Goal: Task Accomplishment & Management: Manage account settings

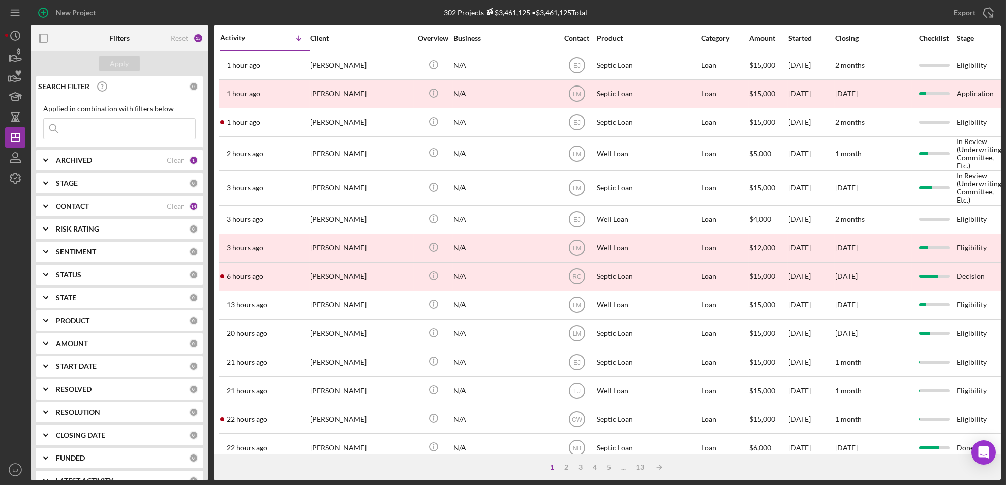
click at [78, 131] on input at bounding box center [120, 128] width 152 height 20
type input "Dixon"
click at [132, 63] on button "Apply" at bounding box center [119, 63] width 41 height 15
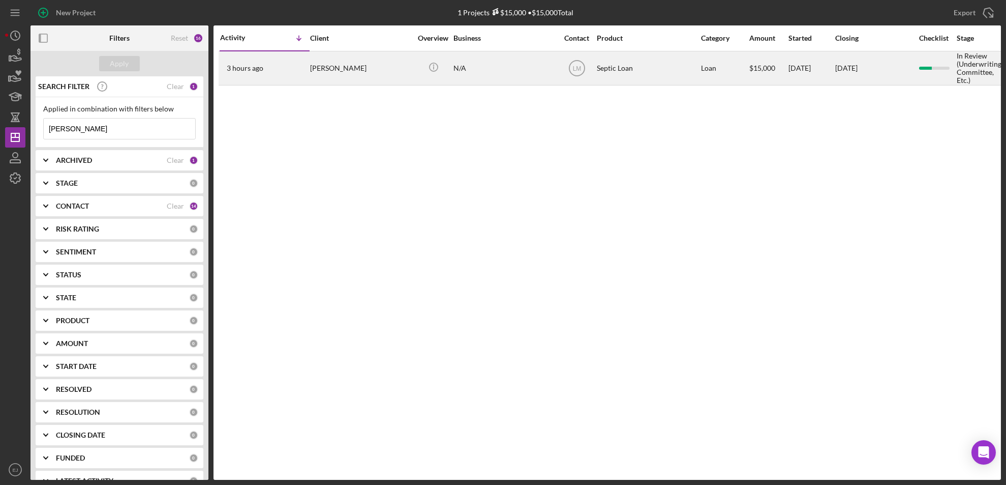
click at [333, 64] on div "Elizabeth Dixon" at bounding box center [361, 68] width 102 height 33
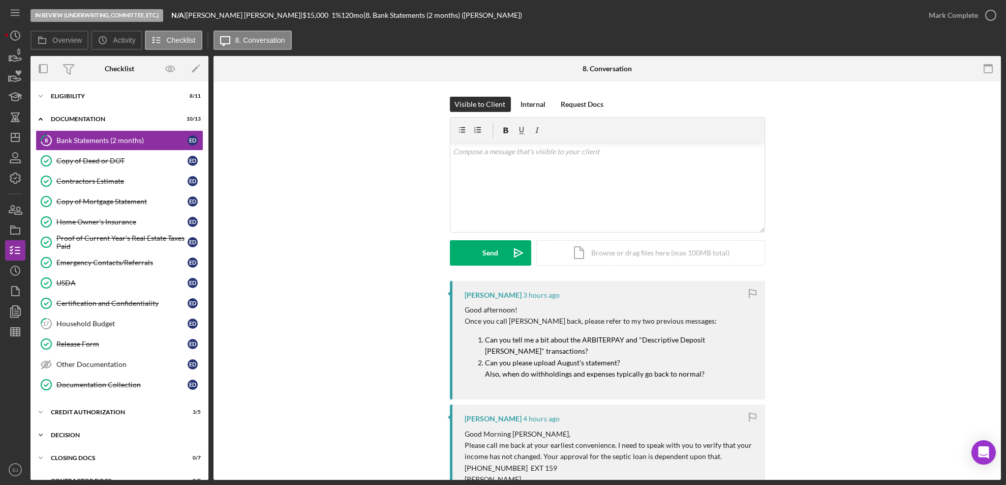
click at [38, 436] on icon "Icon/Expander" at bounding box center [41, 435] width 20 height 20
click at [124, 472] on div "Environmental Verification" at bounding box center [129, 476] width 146 height 8
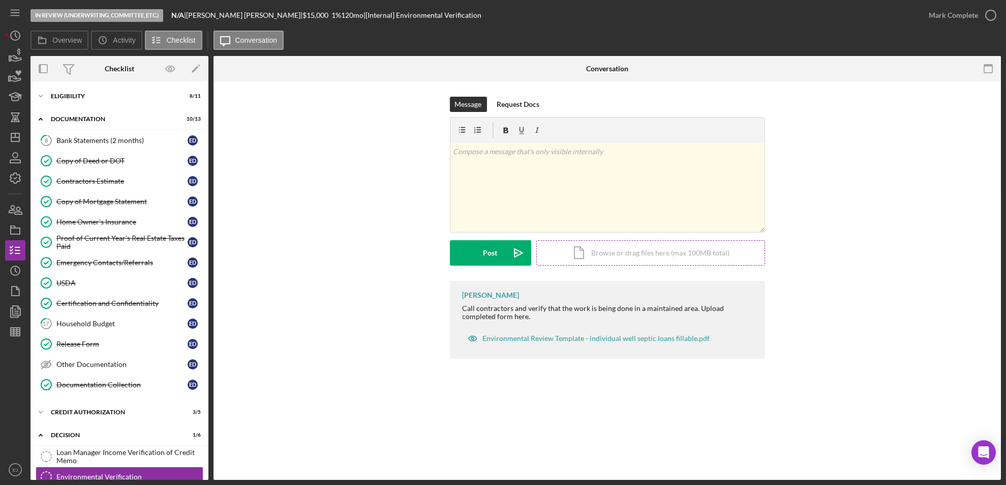
click at [622, 247] on div "Icon/Document Browse or drag files here (max 100MB total) Tap to choose files o…" at bounding box center [650, 252] width 229 height 25
click at [588, 252] on div "Icon/Document Browse or drag files here (max 100MB total) Tap to choose files o…" at bounding box center [650, 252] width 229 height 25
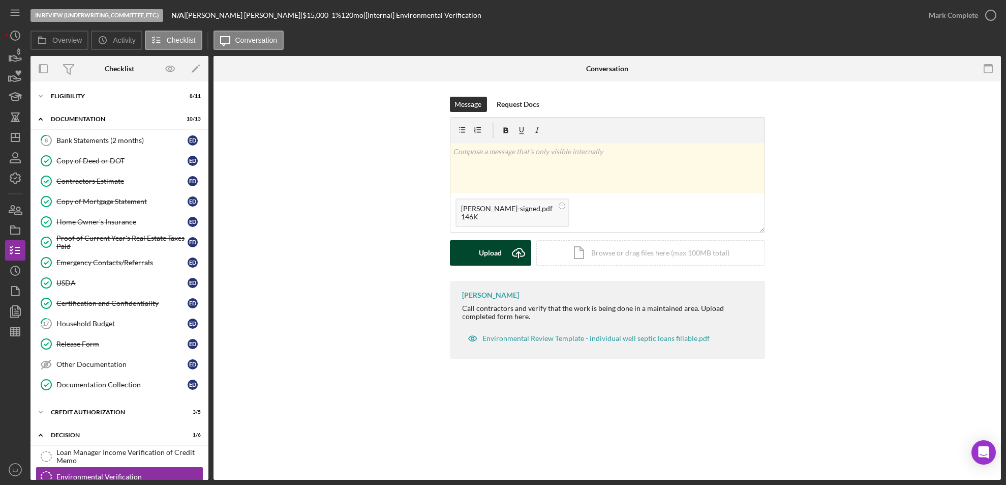
click at [489, 256] on div "Upload" at bounding box center [490, 252] width 23 height 25
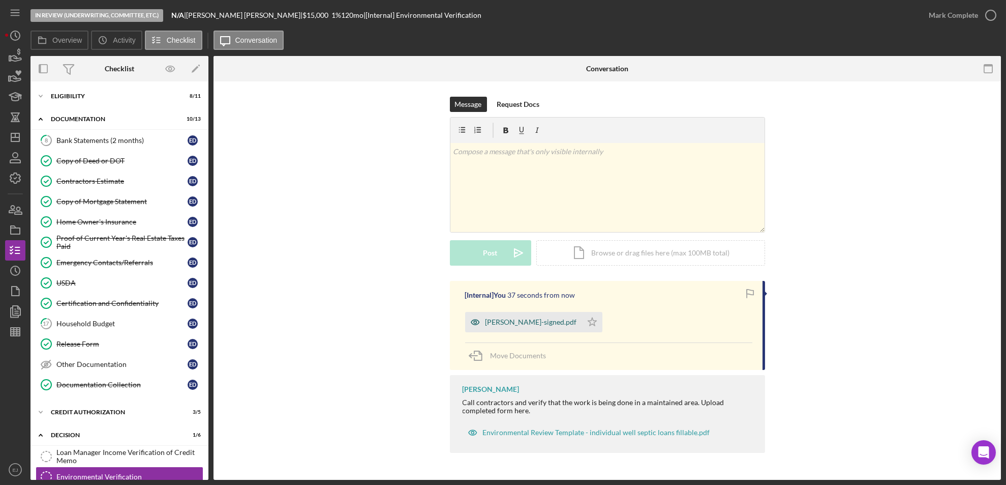
click at [519, 323] on div "EV-Dixon, Elizabeth-signed.pdf" at bounding box center [532, 322] width 92 height 8
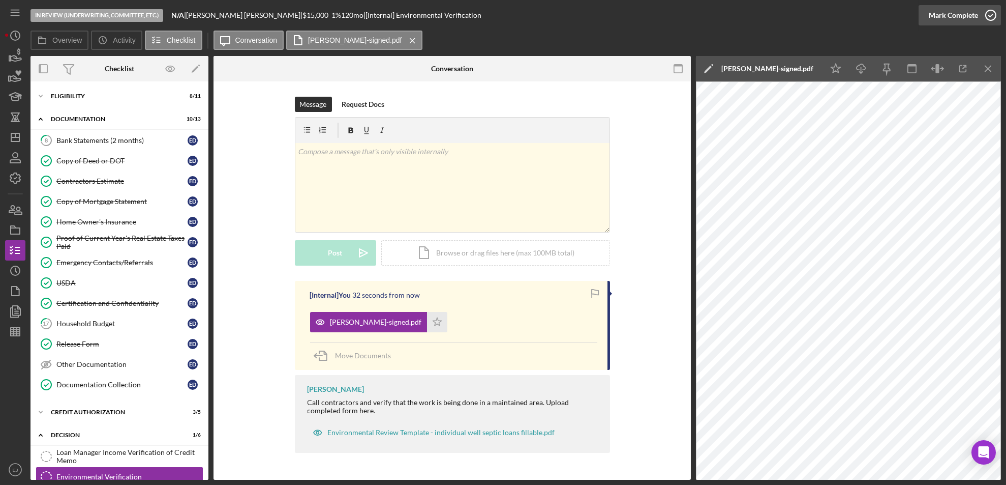
click at [991, 21] on icon "button" at bounding box center [990, 15] width 25 height 25
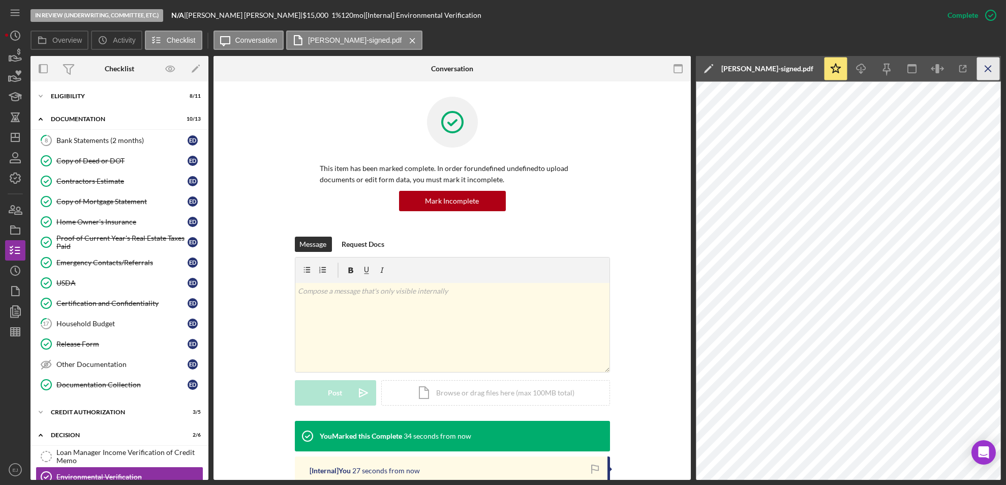
click at [987, 64] on icon "Icon/Menu Close" at bounding box center [988, 68] width 23 height 23
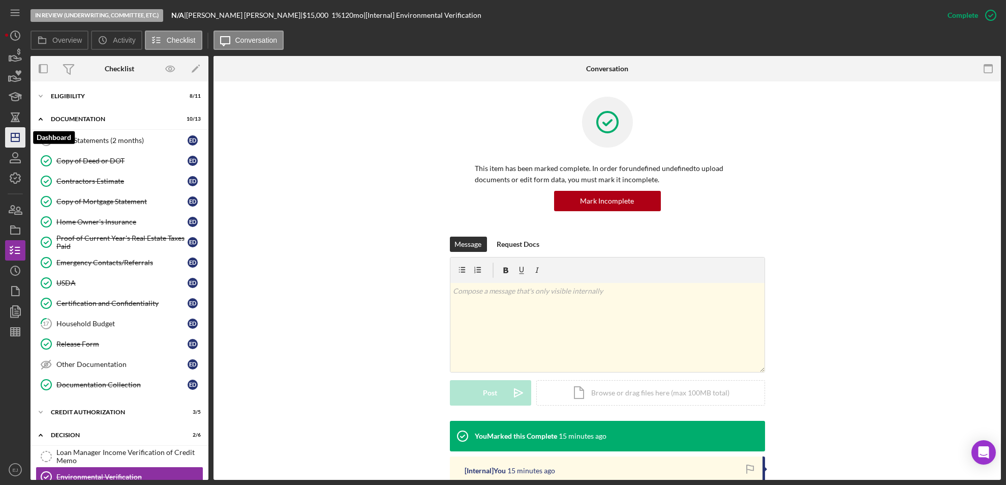
click at [23, 132] on icon "Icon/Dashboard" at bounding box center [15, 137] width 25 height 25
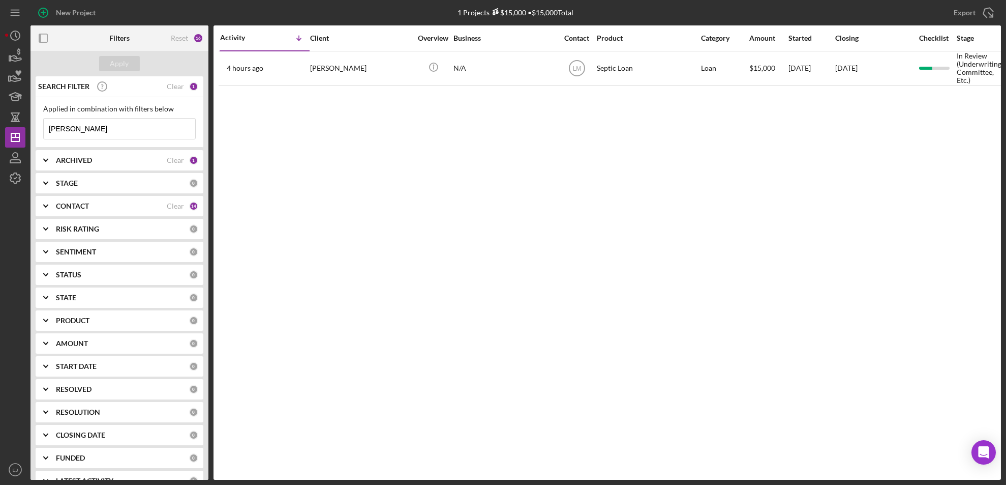
click at [149, 130] on input "Dixon" at bounding box center [120, 128] width 152 height 20
type input "D"
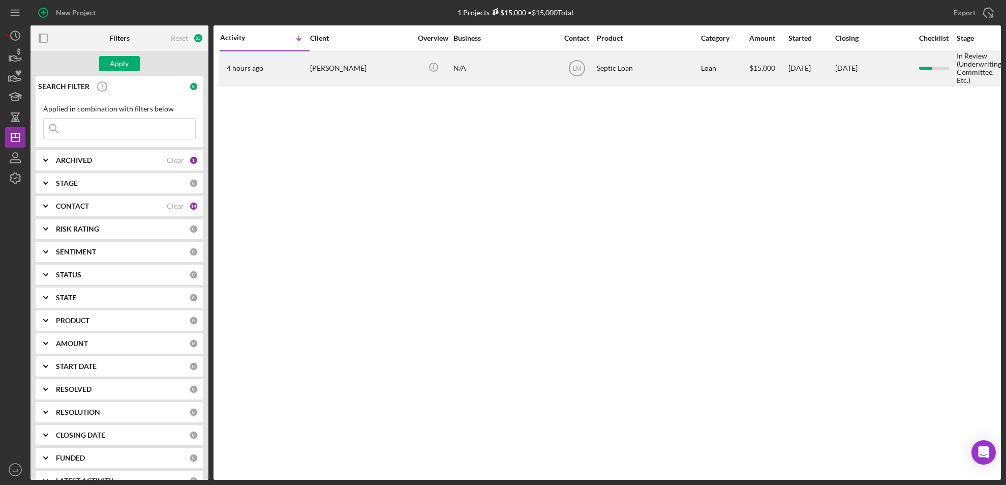
click at [350, 72] on div "[PERSON_NAME]" at bounding box center [361, 68] width 102 height 33
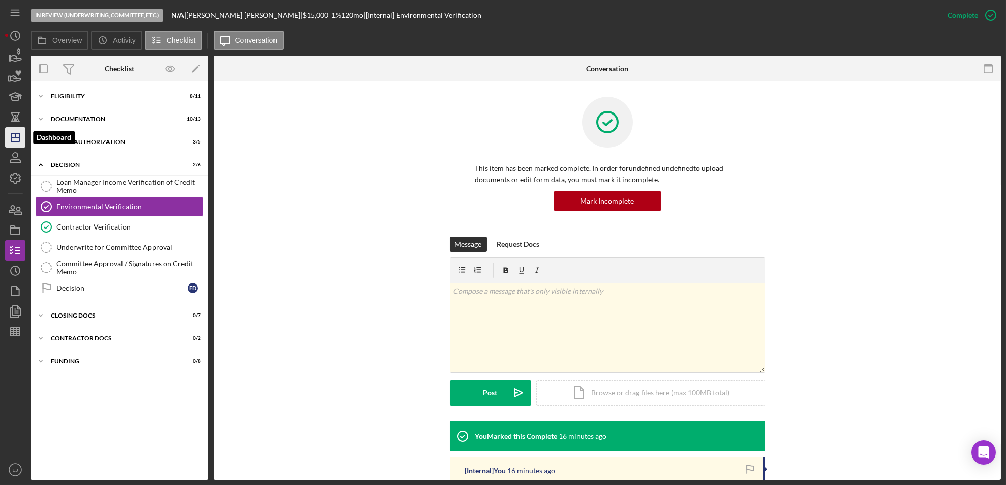
click at [8, 132] on icon "Icon/Dashboard" at bounding box center [15, 137] width 25 height 25
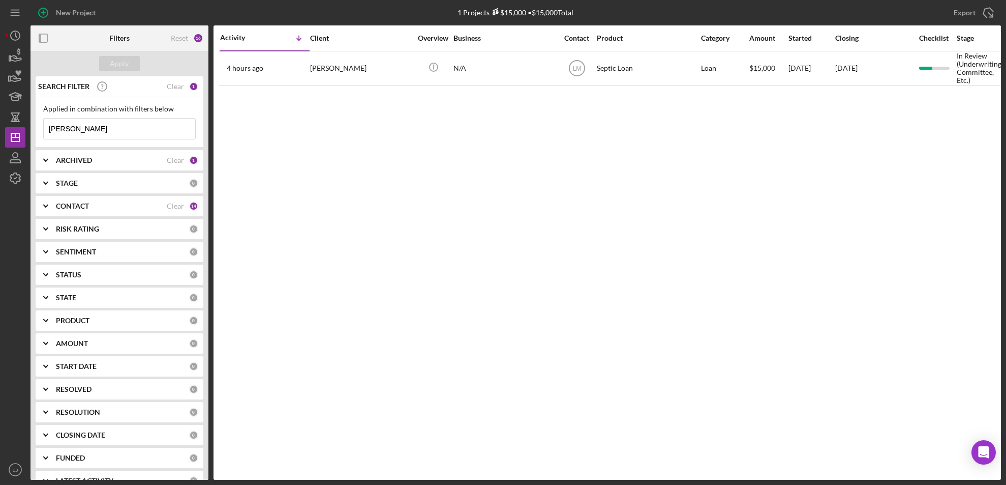
click at [81, 128] on input "Dixon" at bounding box center [120, 128] width 152 height 20
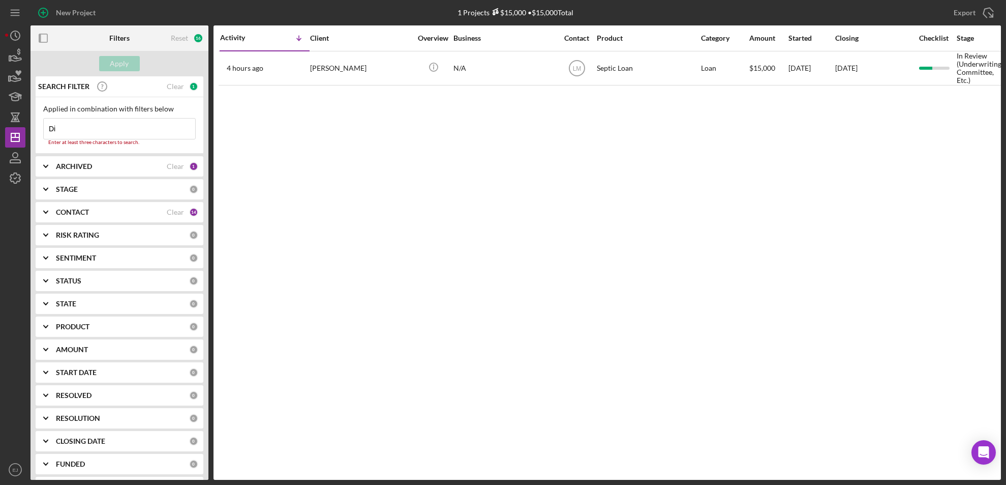
type input "D"
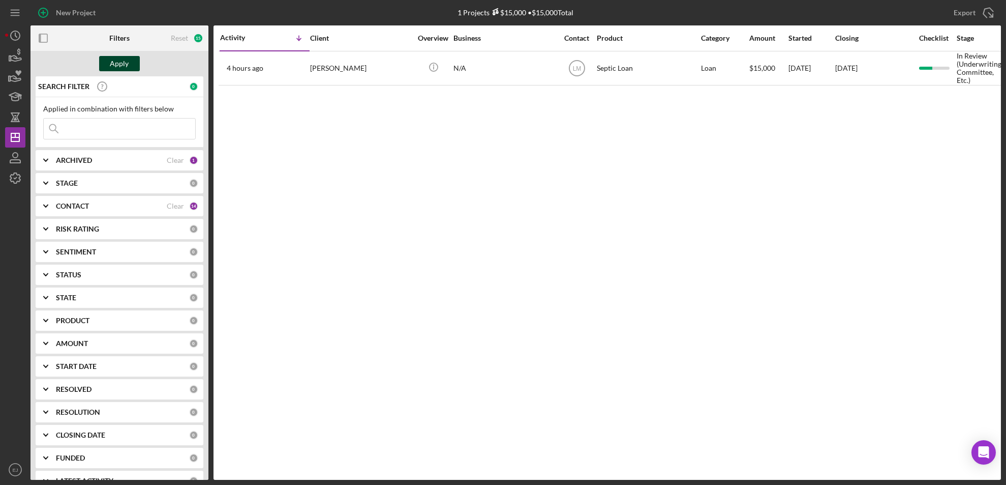
click at [120, 67] on div "Apply" at bounding box center [119, 63] width 19 height 15
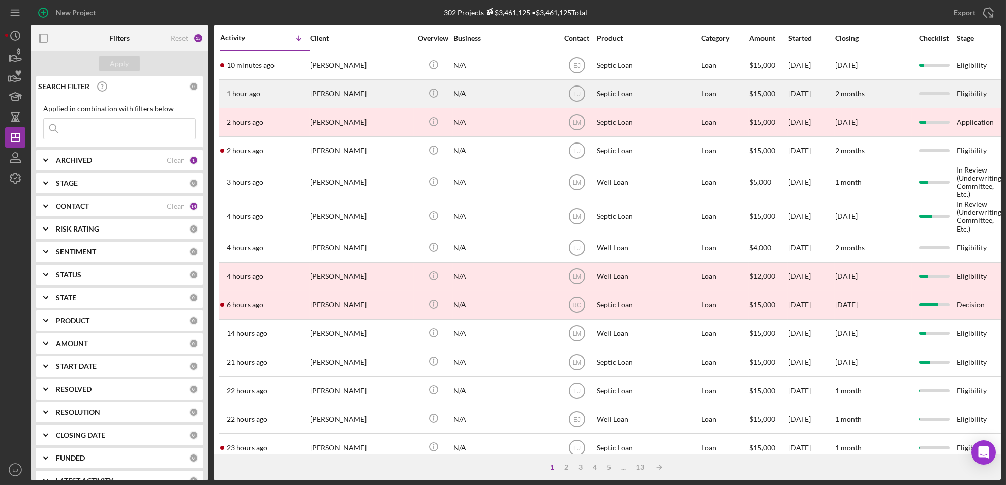
click at [329, 93] on div "[PERSON_NAME]" at bounding box center [361, 93] width 102 height 27
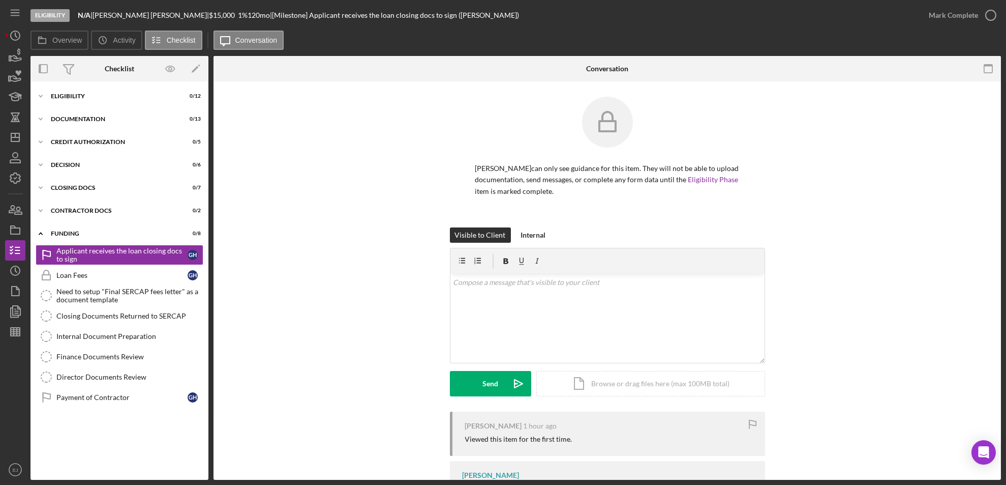
drag, startPoint x: 38, startPoint y: 91, endPoint x: 283, endPoint y: 111, distance: 245.3
click at [283, 111] on div "Greg Holladay can only see guidance for this item. They will not be able to upl…" at bounding box center [607, 162] width 757 height 131
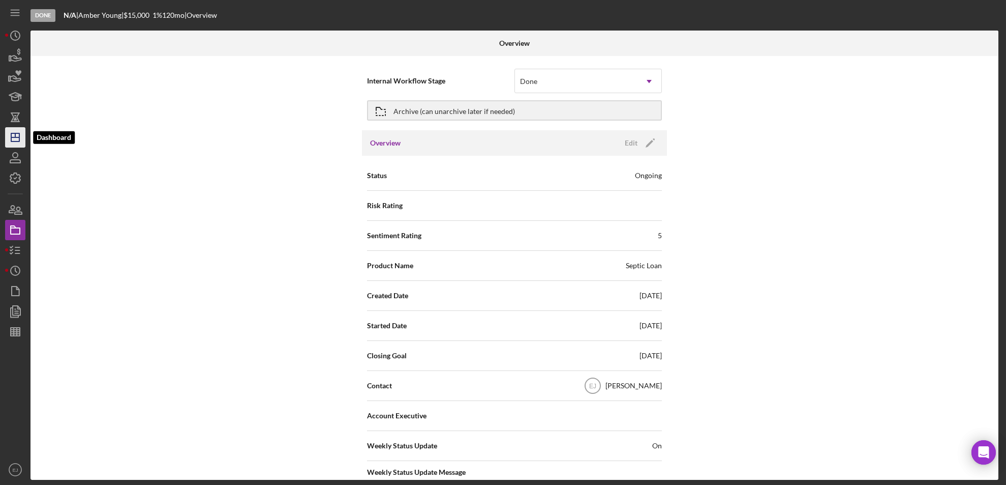
click at [20, 145] on icon "Icon/Dashboard" at bounding box center [15, 137] width 25 height 25
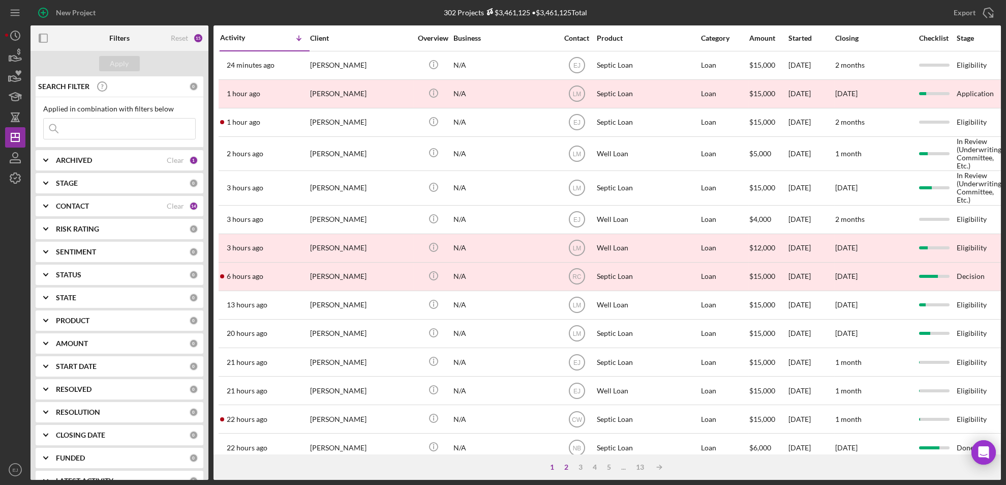
click at [565, 468] on div "2" at bounding box center [566, 467] width 14 height 8
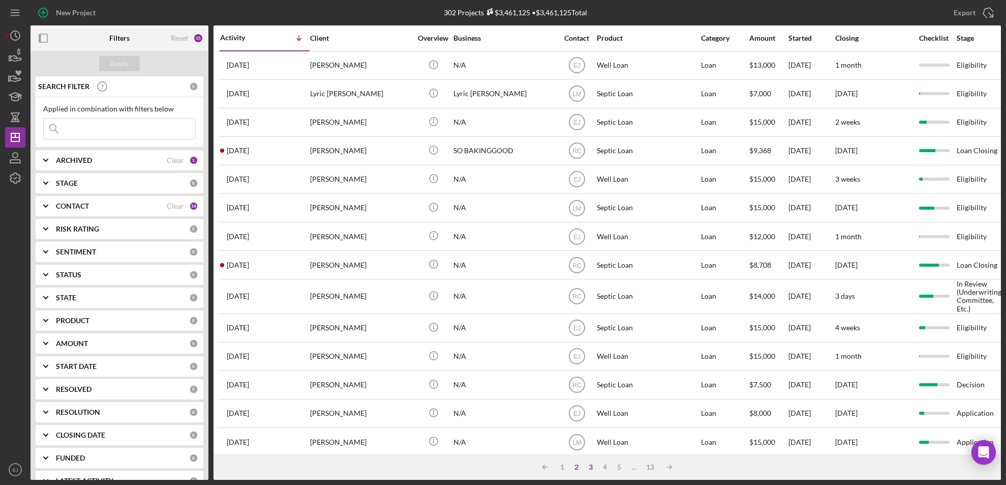
click at [589, 467] on div "3" at bounding box center [591, 467] width 14 height 8
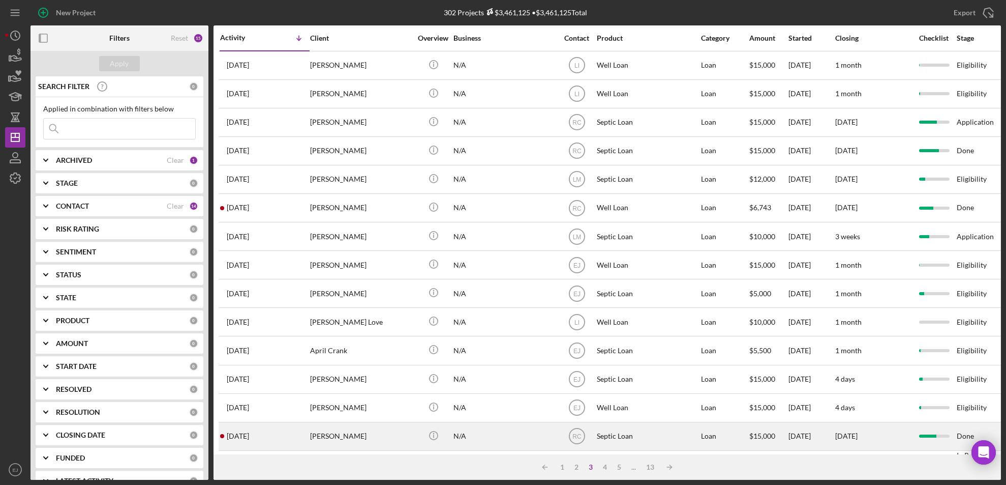
click at [344, 437] on div "grace rogers" at bounding box center [361, 435] width 102 height 27
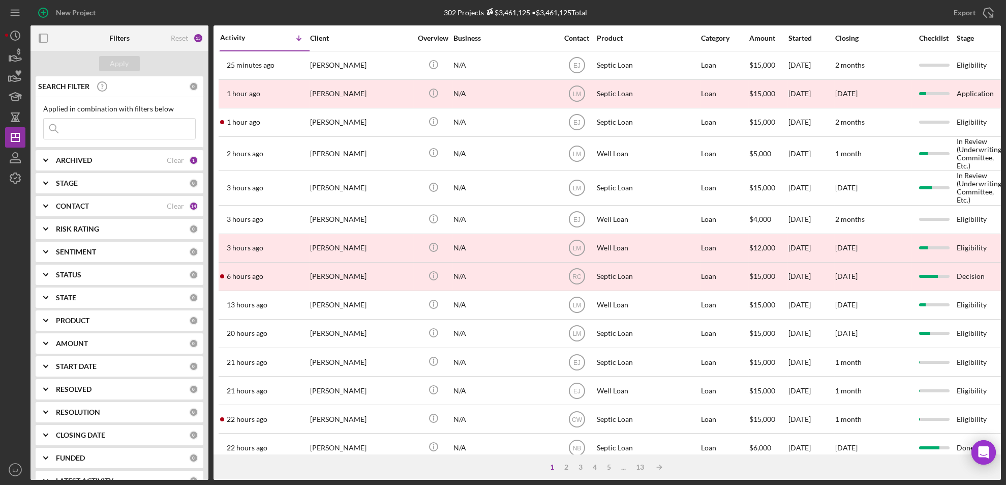
scroll to position [353, 0]
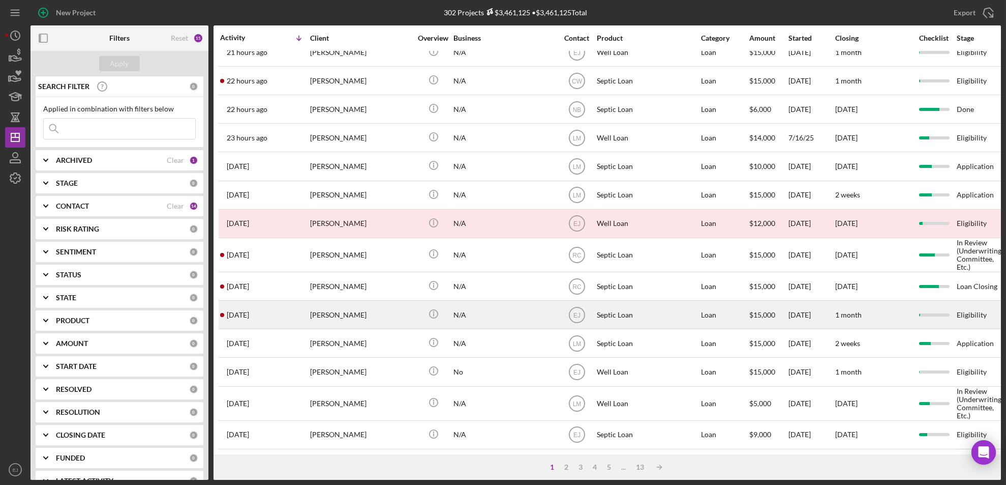
click at [263, 310] on div "2 days ago Laurel Almond" at bounding box center [264, 314] width 89 height 27
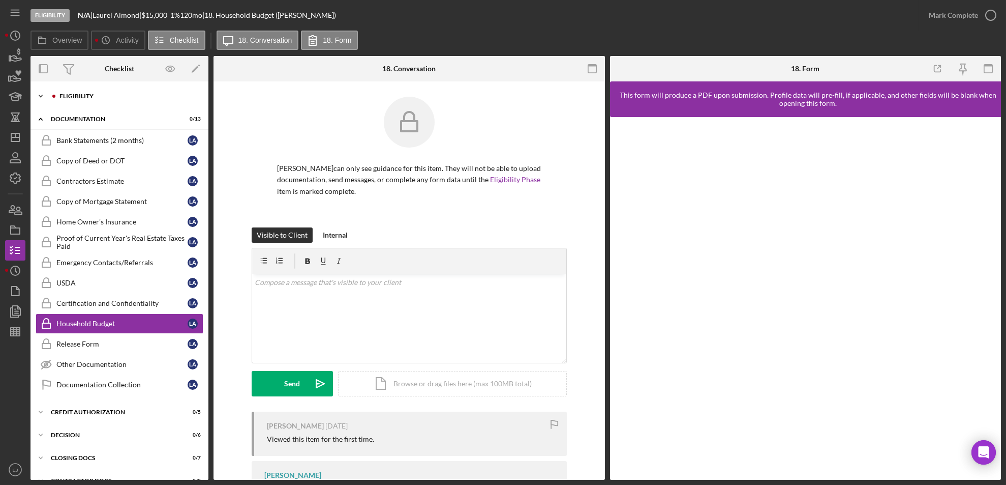
click at [61, 97] on div "Eligibility" at bounding box center [127, 96] width 136 height 6
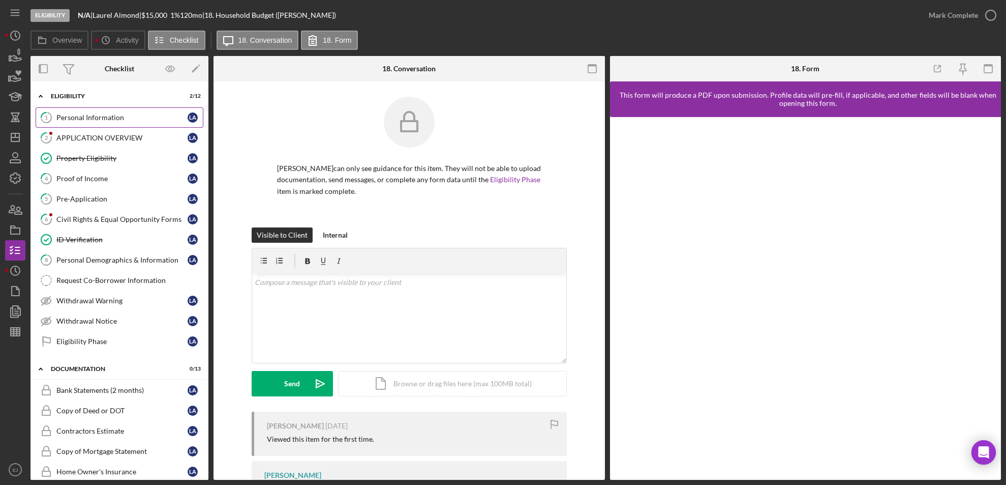
click at [103, 113] on div "Personal Information" at bounding box center [121, 117] width 131 height 8
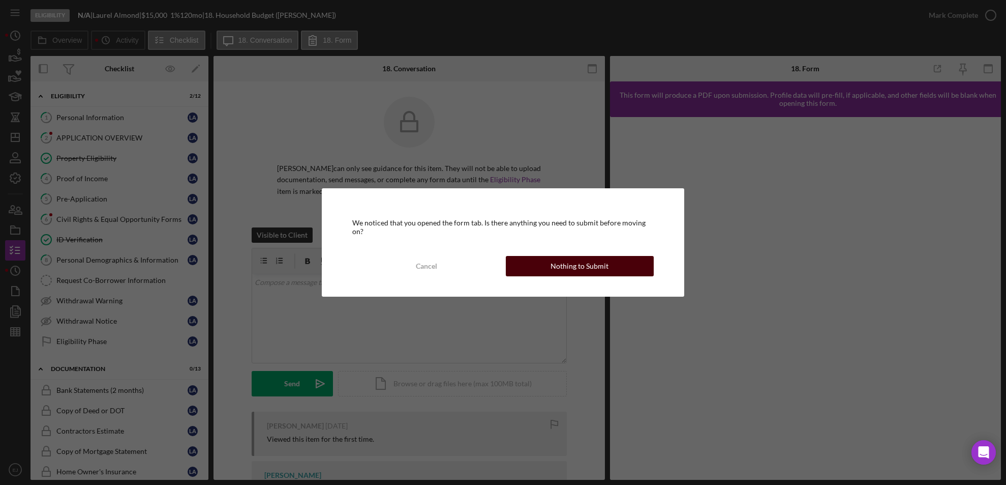
click at [602, 262] on div "Nothing to Submit" at bounding box center [580, 266] width 58 height 20
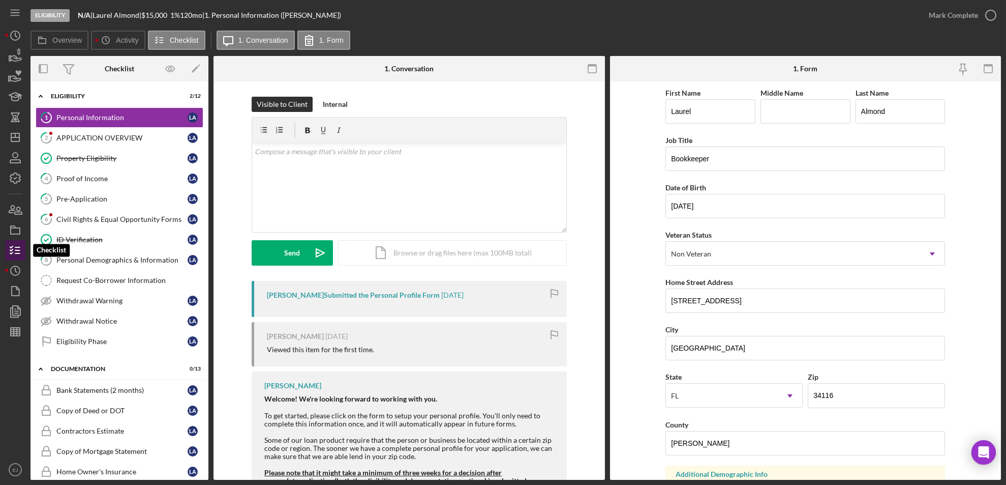
click at [13, 249] on icon "button" at bounding box center [15, 249] width 25 height 25
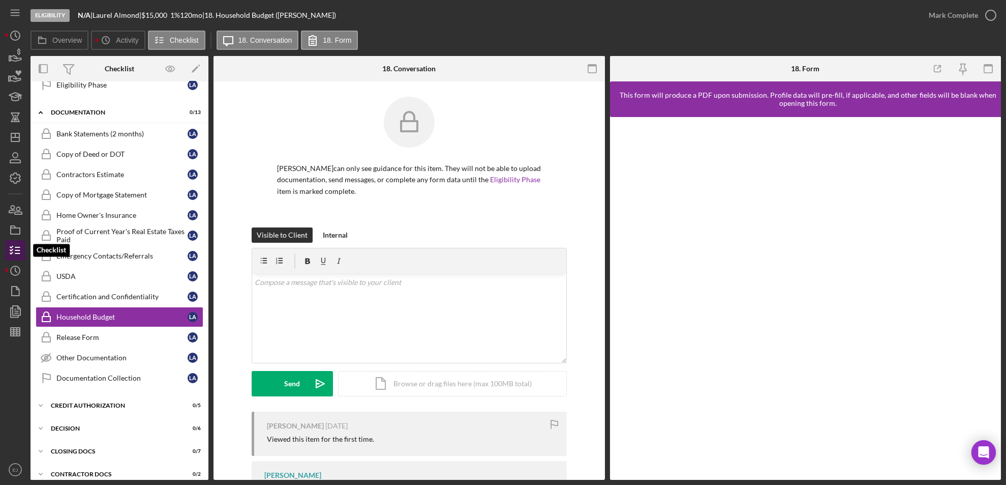
scroll to position [288, 0]
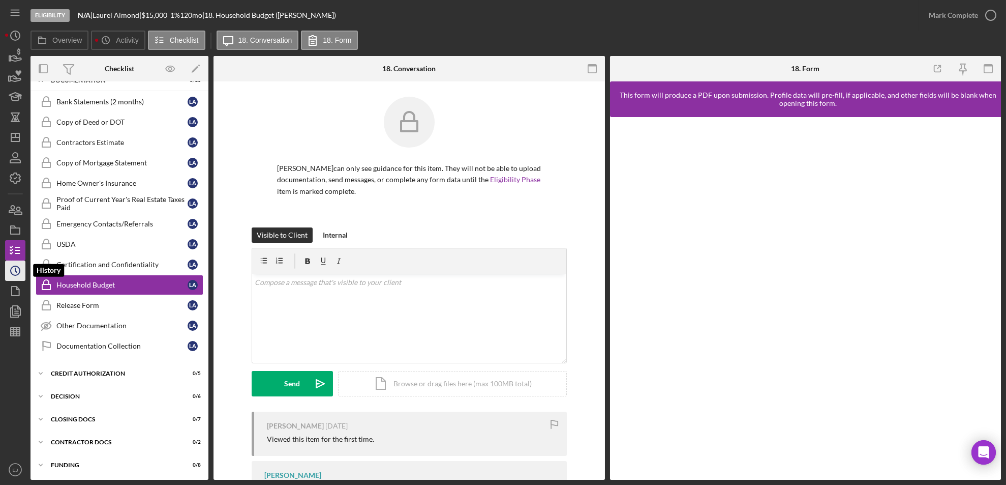
click at [14, 275] on circle "button" at bounding box center [15, 270] width 9 height 9
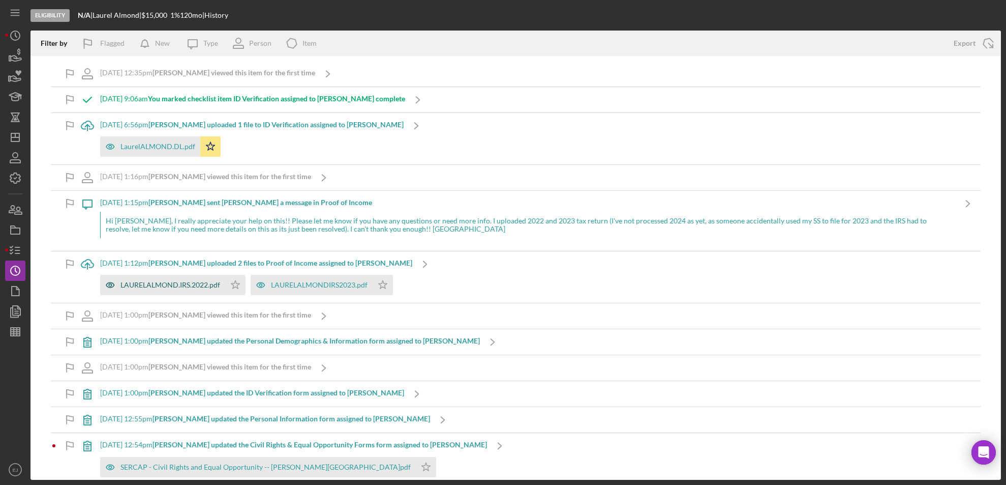
click at [172, 281] on div "LAURELALMOND.IRS.2022.pdf" at bounding box center [170, 285] width 100 height 8
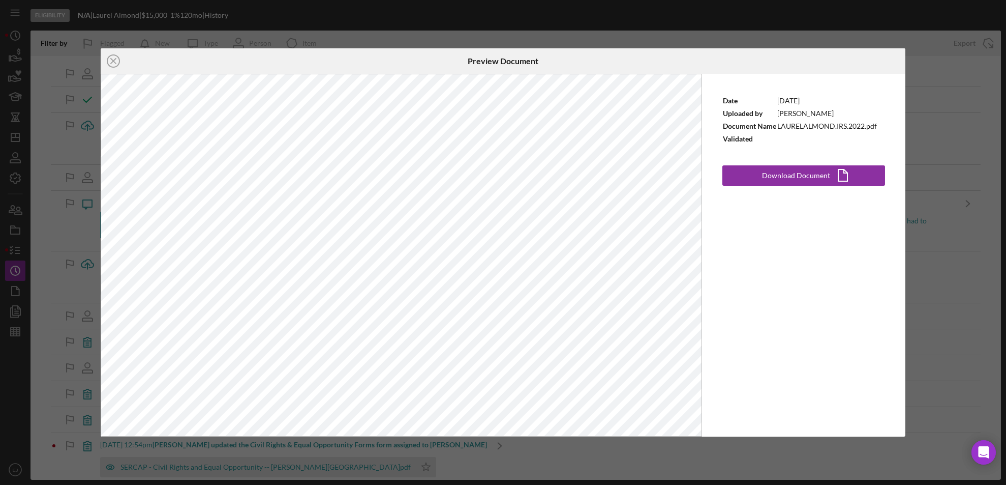
click at [703, 429] on div "Date 9/9/2025 Uploaded by Laurel Almond Document Name LAURELALMOND.IRS.2022.pdf…" at bounding box center [803, 255] width 203 height 362
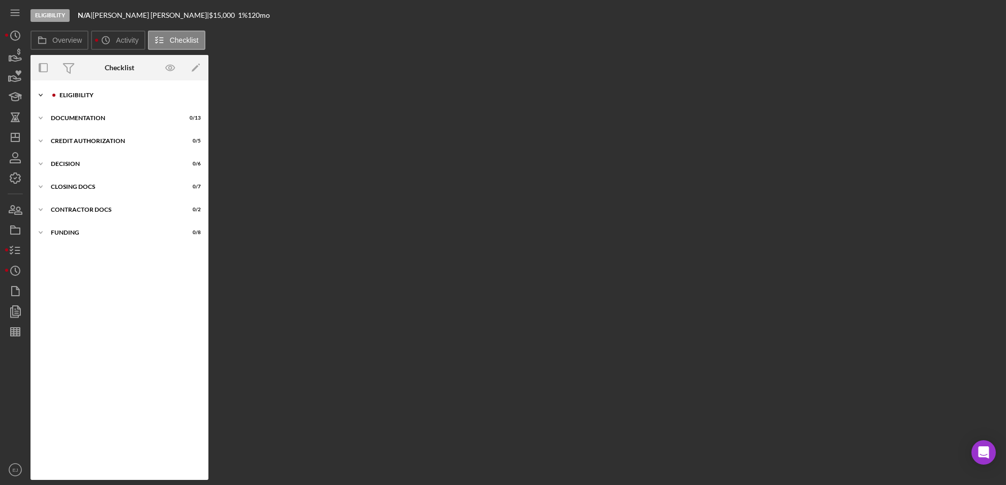
click at [73, 92] on div "Eligibility" at bounding box center [127, 95] width 136 height 6
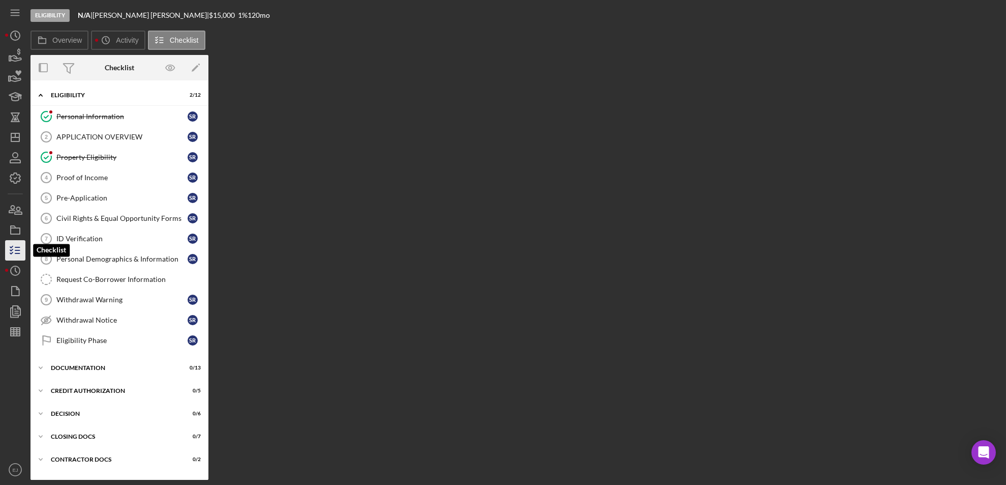
click at [22, 251] on icon "button" at bounding box center [15, 249] width 25 height 25
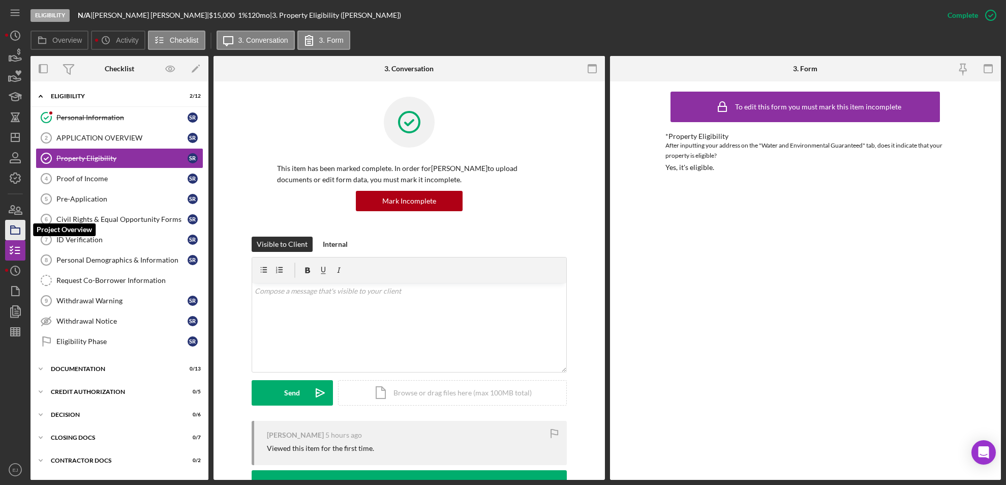
click at [21, 233] on icon "button" at bounding box center [15, 229] width 25 height 25
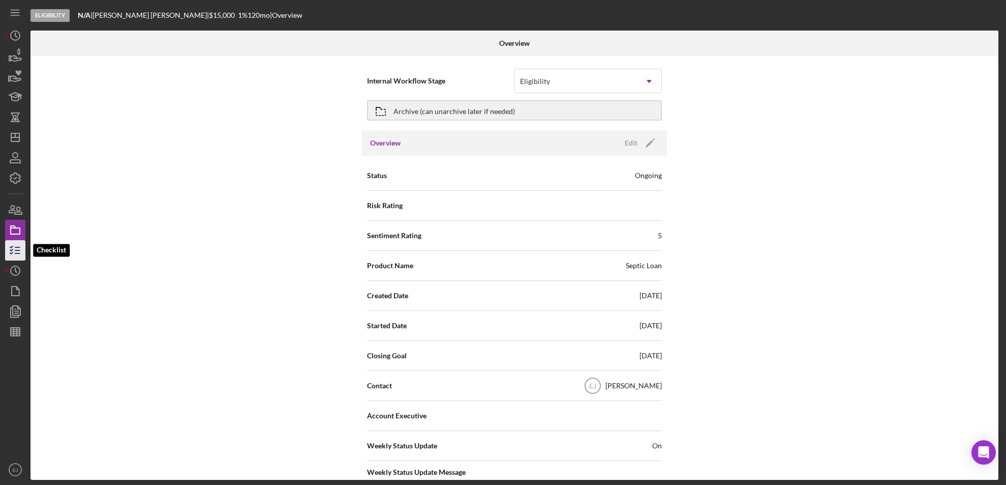
click at [15, 249] on icon "button" at bounding box center [15, 249] width 25 height 25
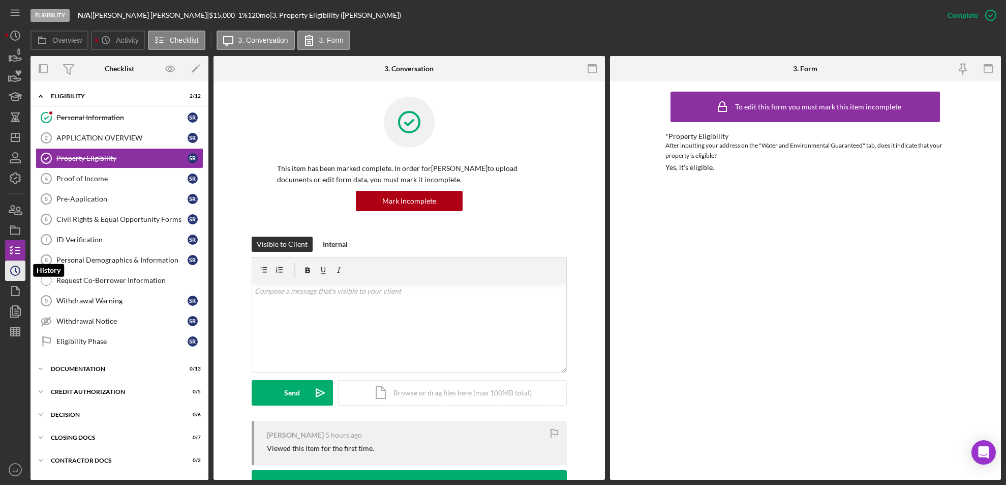
click at [20, 268] on circle "button" at bounding box center [15, 270] width 9 height 9
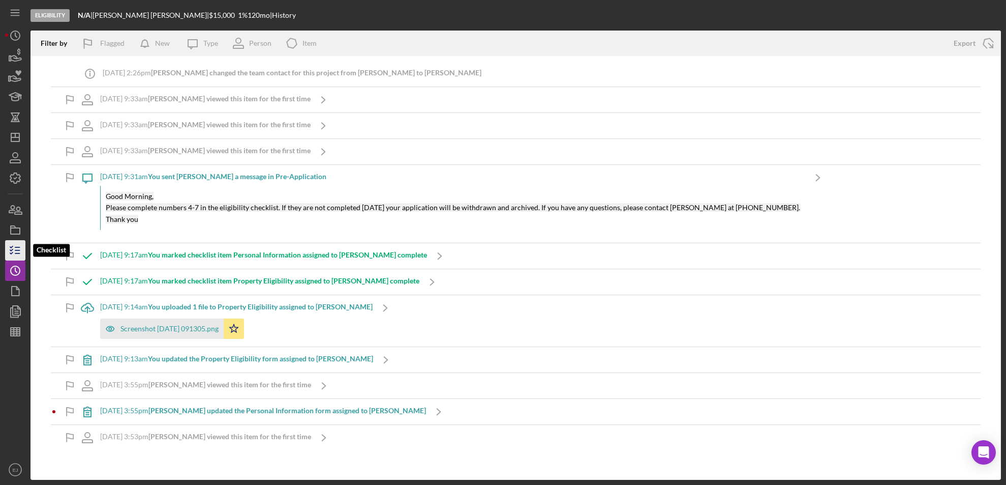
click at [16, 242] on icon "button" at bounding box center [15, 249] width 25 height 25
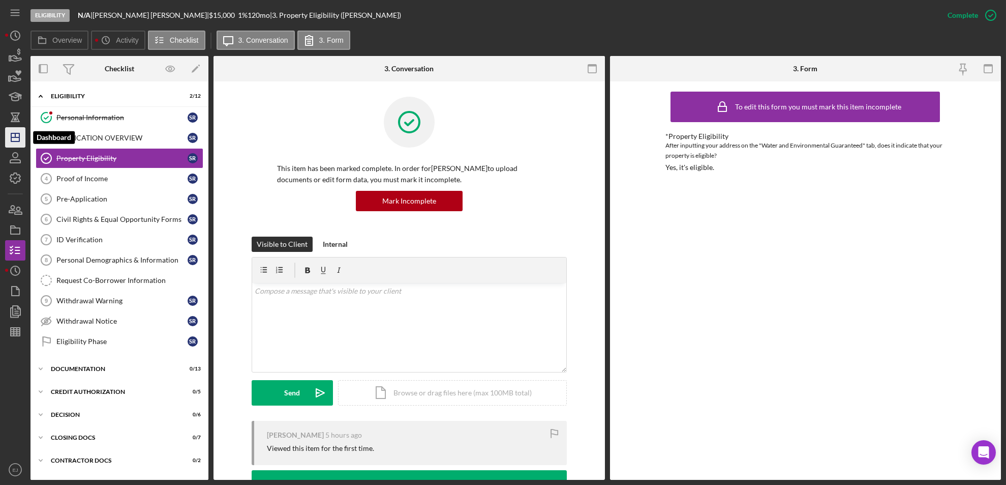
click at [16, 132] on icon "Icon/Dashboard" at bounding box center [15, 137] width 25 height 25
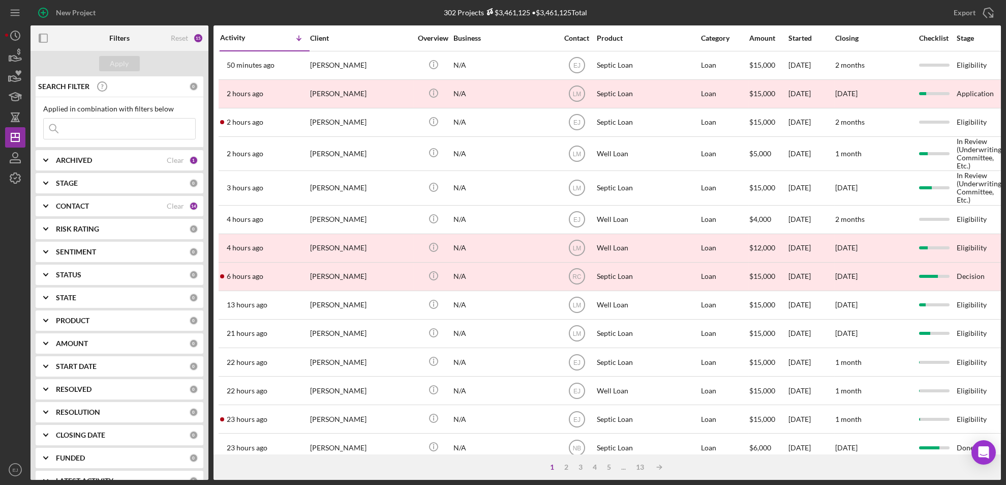
click at [147, 133] on input at bounding box center [120, 128] width 152 height 20
type input "Dixon"
click at [123, 68] on div "Apply" at bounding box center [119, 63] width 19 height 15
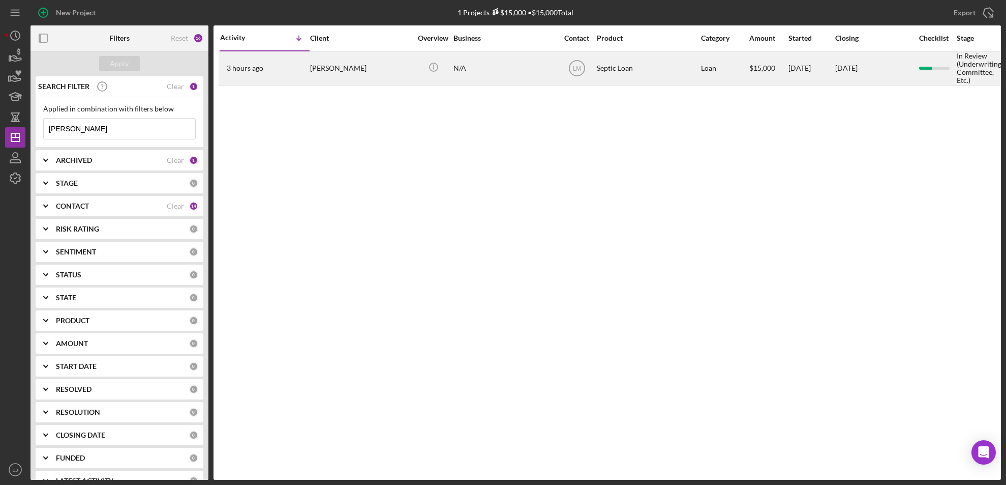
click at [310, 76] on td "Elizabeth Dixon" at bounding box center [362, 68] width 104 height 34
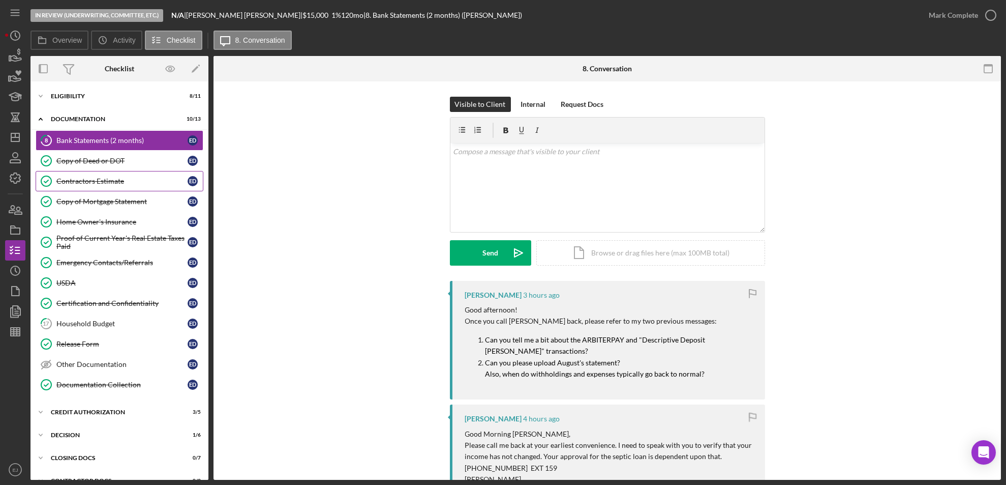
click at [97, 177] on div "Contractors Estimate" at bounding box center [121, 181] width 131 height 8
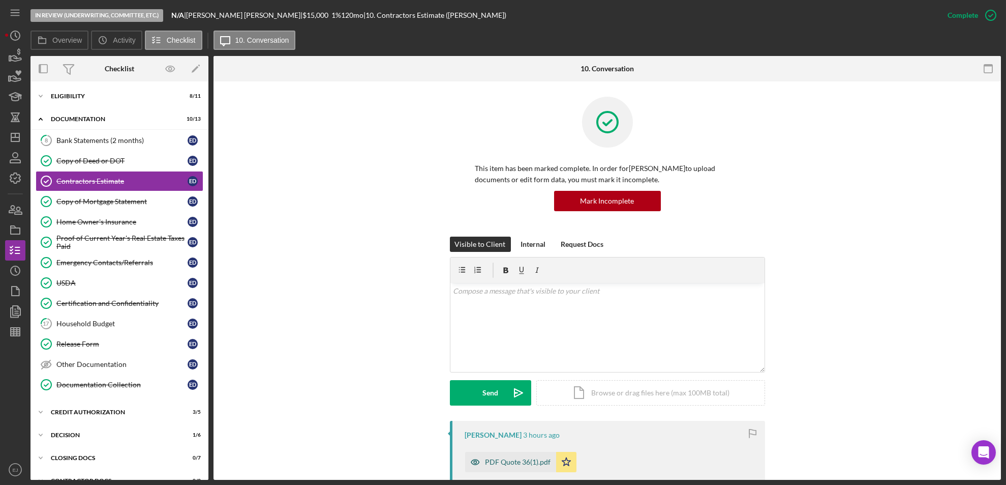
click at [509, 464] on div "PDF Quote 36(1).pdf" at bounding box center [519, 462] width 66 height 8
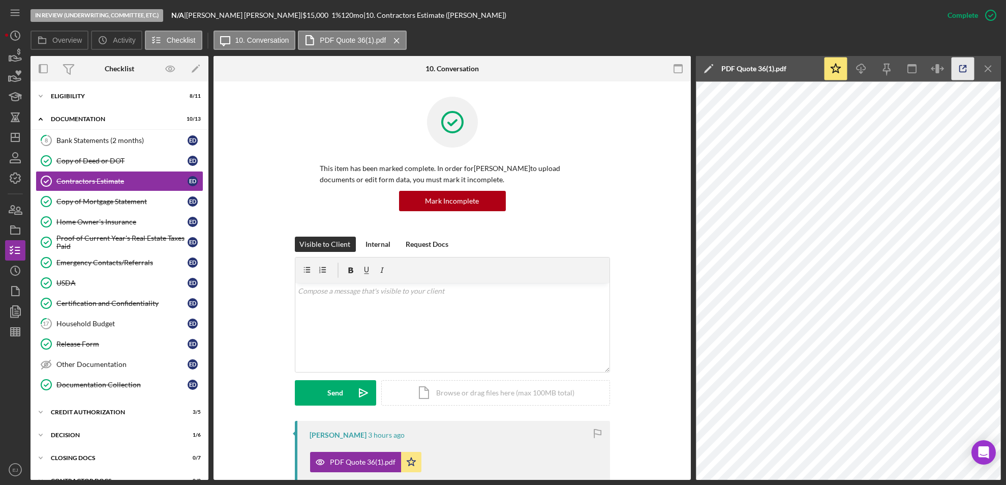
click at [965, 72] on icon "button" at bounding box center [963, 68] width 23 height 23
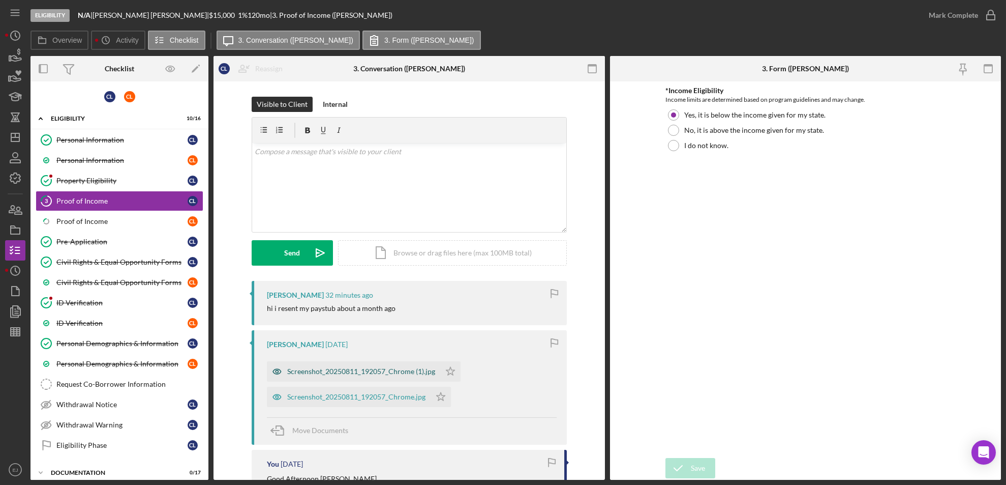
click at [418, 374] on div "Screenshot_20250811_192057_Chrome (1).jpg" at bounding box center [361, 371] width 148 height 8
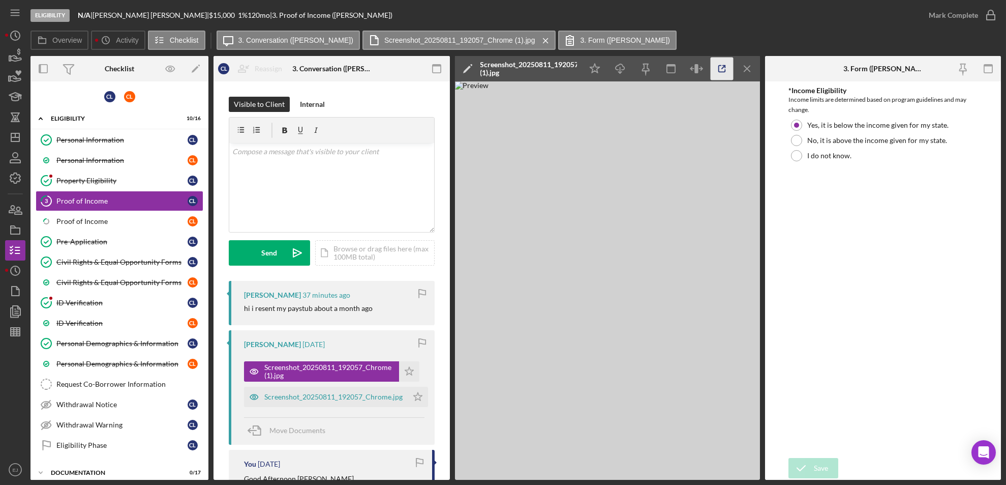
click at [720, 65] on icon "button" at bounding box center [721, 68] width 23 height 23
click at [102, 203] on div "Proof of Income" at bounding box center [121, 201] width 131 height 8
click at [740, 65] on icon "Icon/Menu Close" at bounding box center [747, 68] width 23 height 23
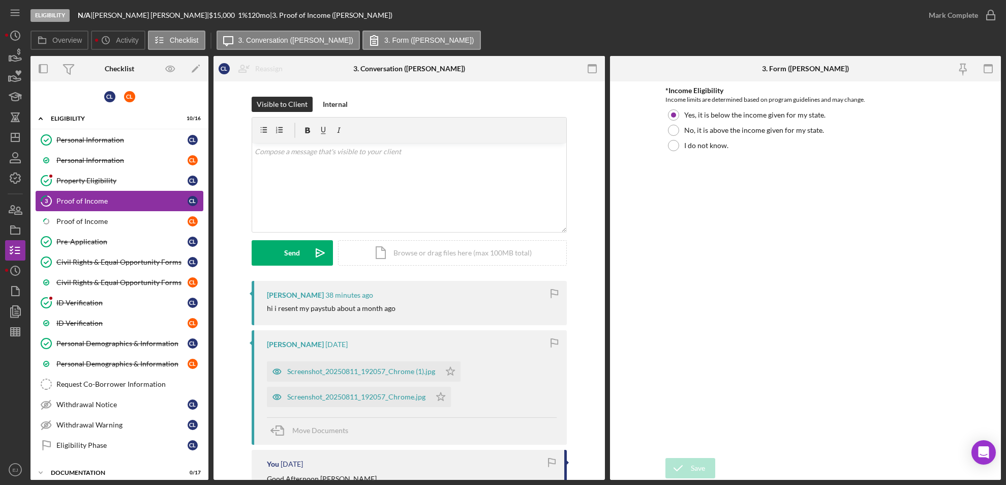
click at [131, 198] on div "Proof of Income" at bounding box center [121, 201] width 131 height 8
click at [16, 329] on line "button" at bounding box center [15, 329] width 9 height 0
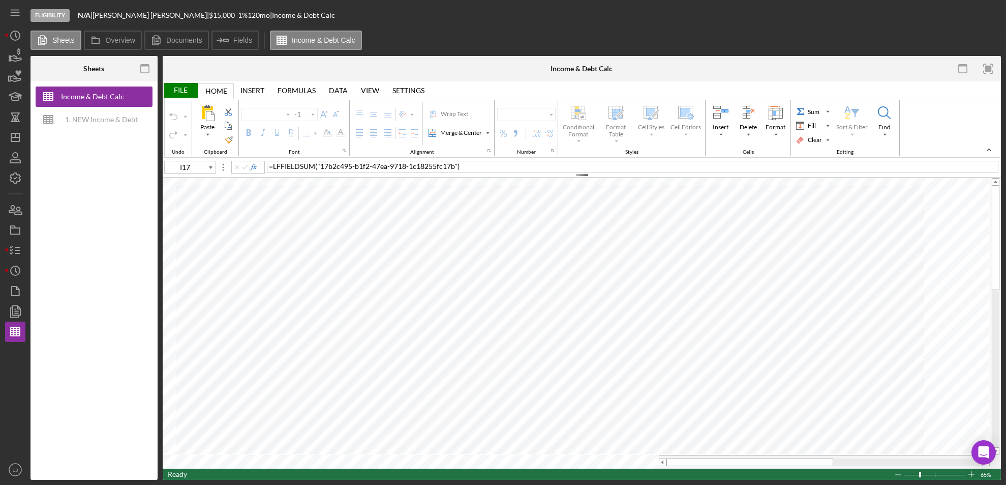
type input "Aptos Narrow"
type input "11"
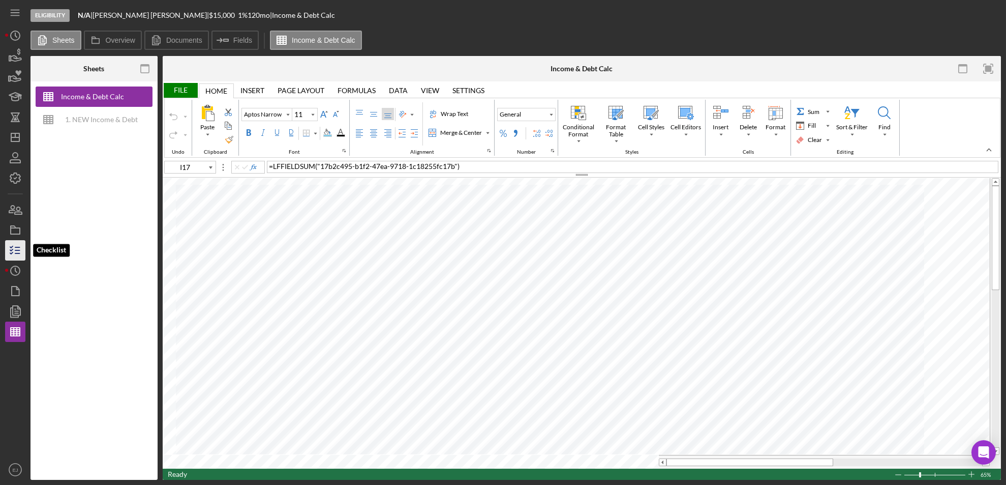
click at [15, 249] on icon "button" at bounding box center [15, 249] width 25 height 25
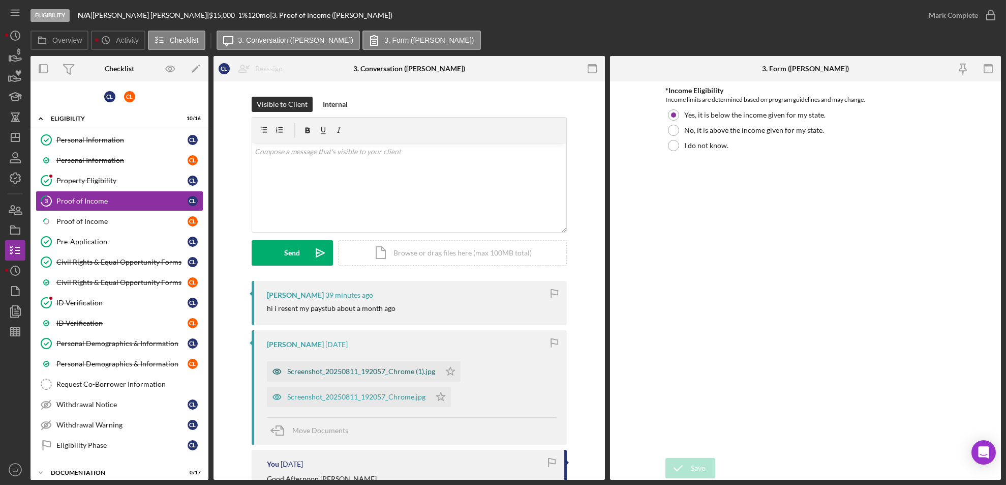
click at [391, 370] on div "Screenshot_20250811_192057_Chrome (1).jpg" at bounding box center [361, 371] width 148 height 8
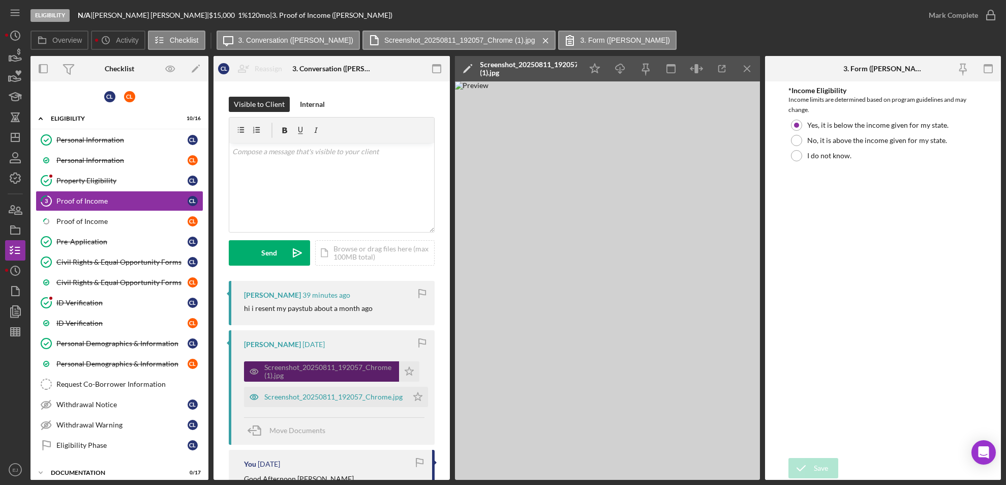
click at [391, 370] on div "Screenshot_20250811_192057_Chrome (1).jpg" at bounding box center [329, 371] width 130 height 16
click at [368, 398] on div "Screenshot_20250811_192057_Chrome.jpg" at bounding box center [333, 396] width 138 height 8
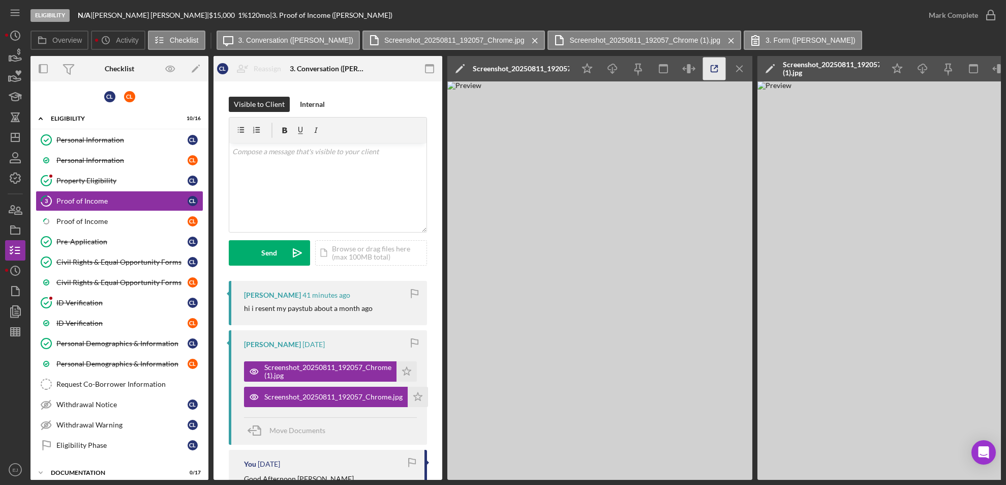
click at [723, 67] on icon "button" at bounding box center [714, 68] width 23 height 23
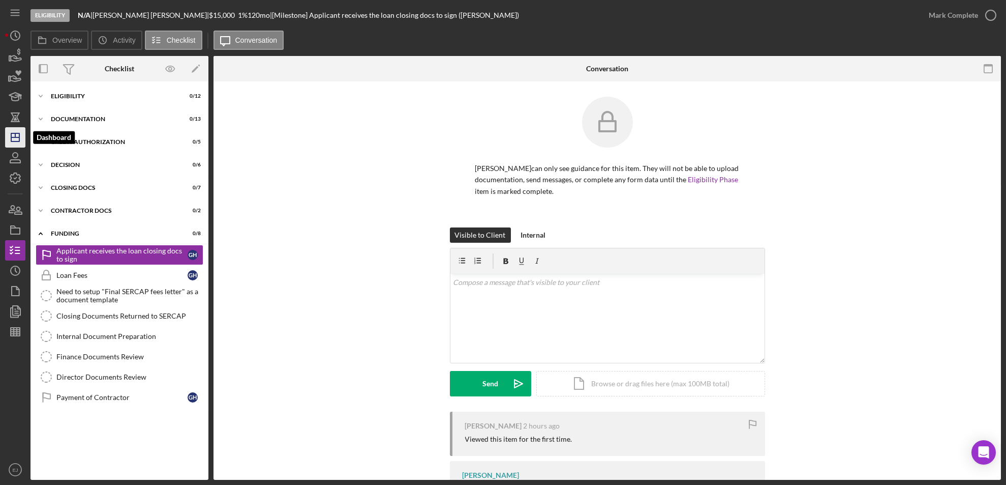
click at [12, 128] on icon "Icon/Dashboard" at bounding box center [15, 137] width 25 height 25
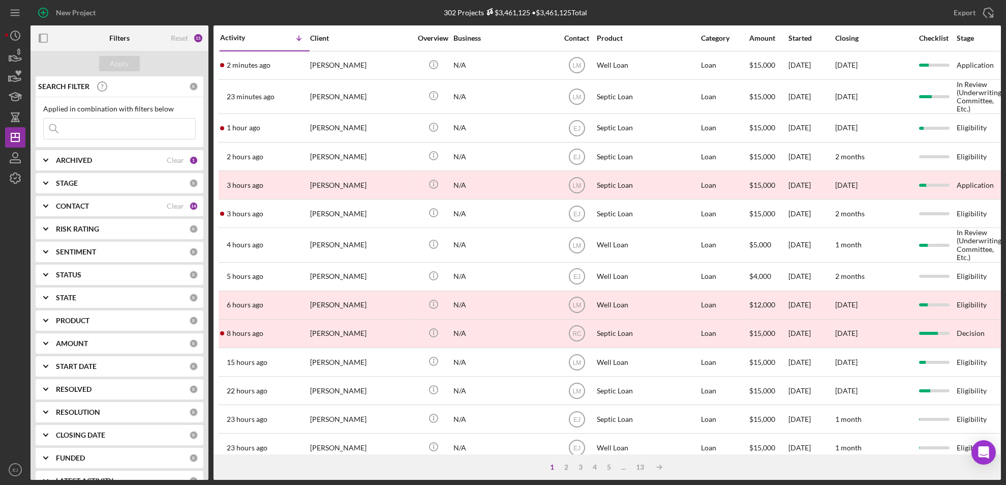
click at [88, 127] on input at bounding box center [120, 128] width 152 height 20
type input "[PERSON_NAME]"
click at [115, 58] on div "Apply" at bounding box center [119, 63] width 19 height 15
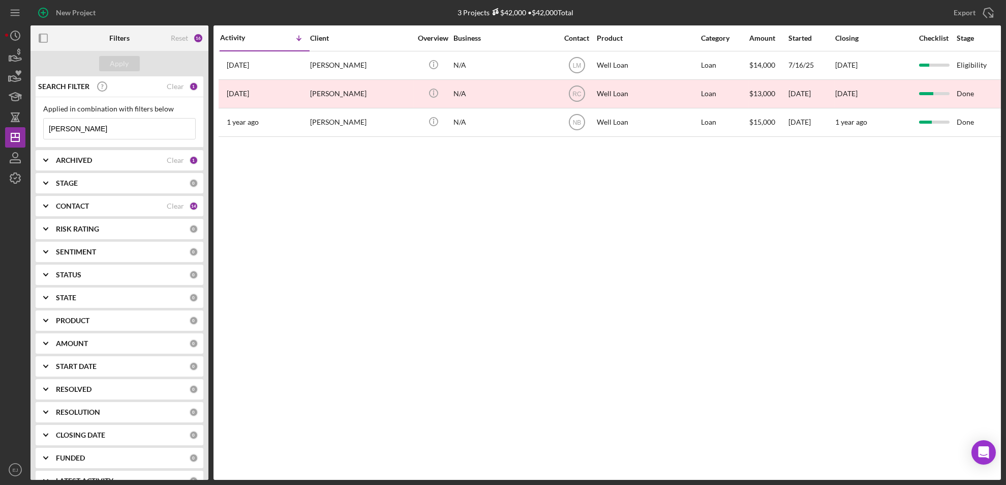
click at [63, 159] on b "ARCHIVED" at bounding box center [74, 160] width 36 height 8
click at [51, 217] on input "Archived" at bounding box center [49, 218] width 10 height 10
checkbox input "true"
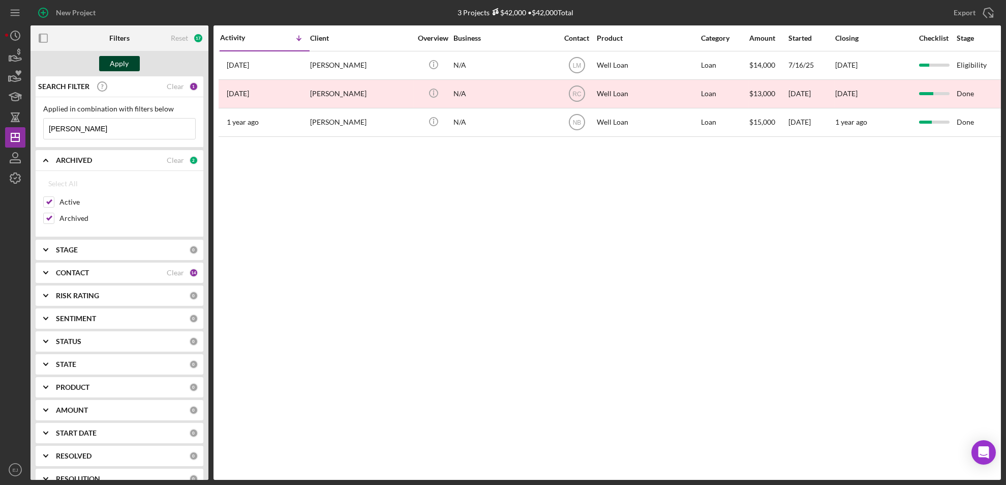
click at [125, 60] on div "Apply" at bounding box center [119, 63] width 19 height 15
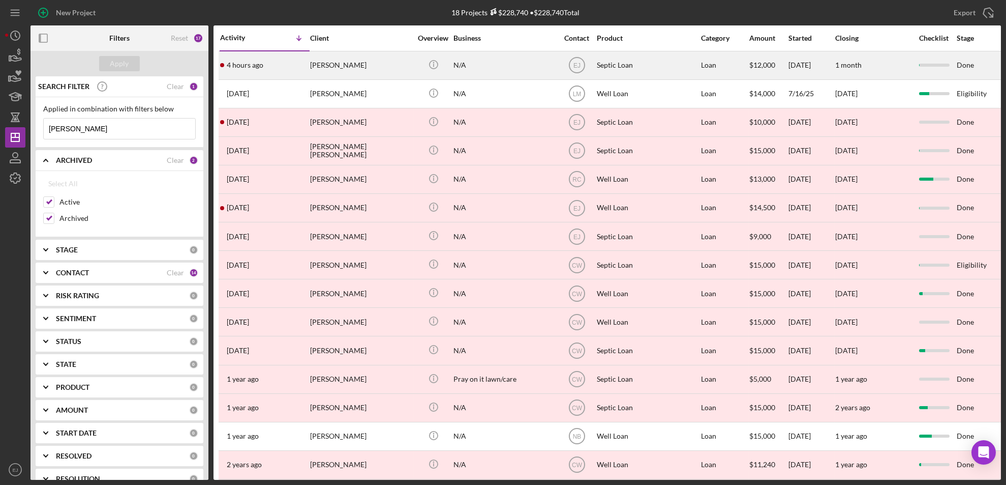
click at [362, 75] on div "[PERSON_NAME]" at bounding box center [361, 65] width 102 height 27
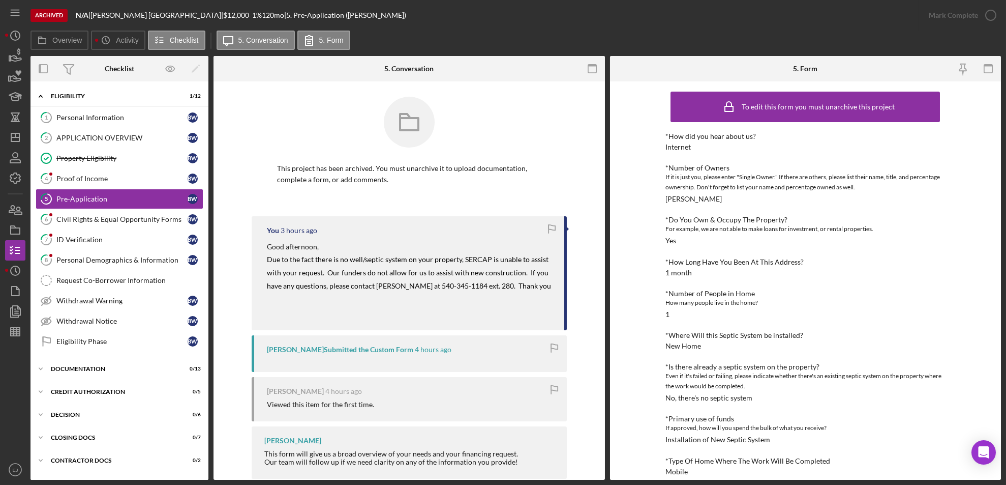
click at [338, 131] on div at bounding box center [409, 130] width 264 height 66
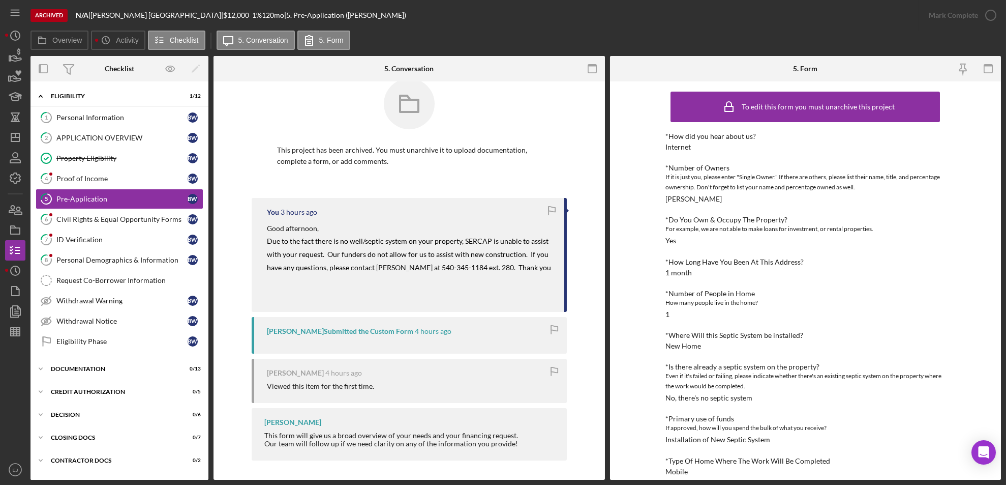
scroll to position [321, 0]
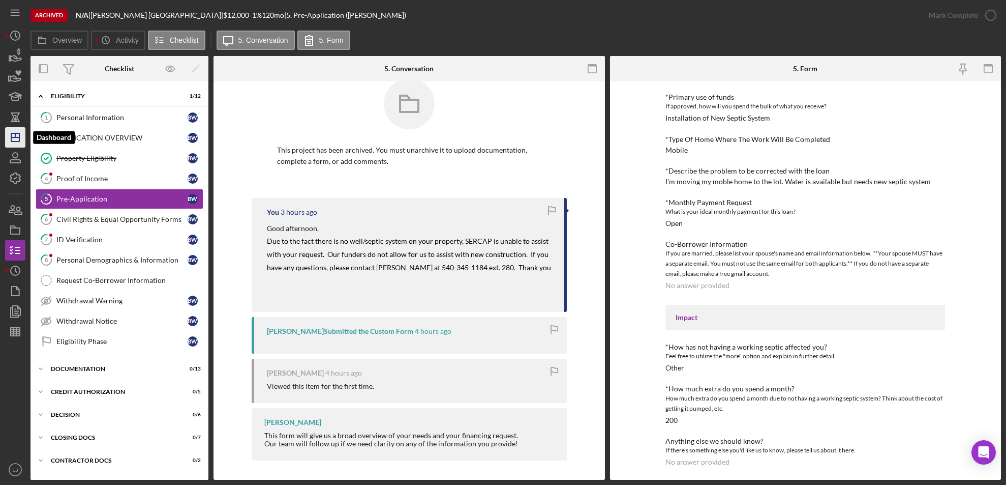
click at [15, 137] on line "button" at bounding box center [15, 135] width 0 height 4
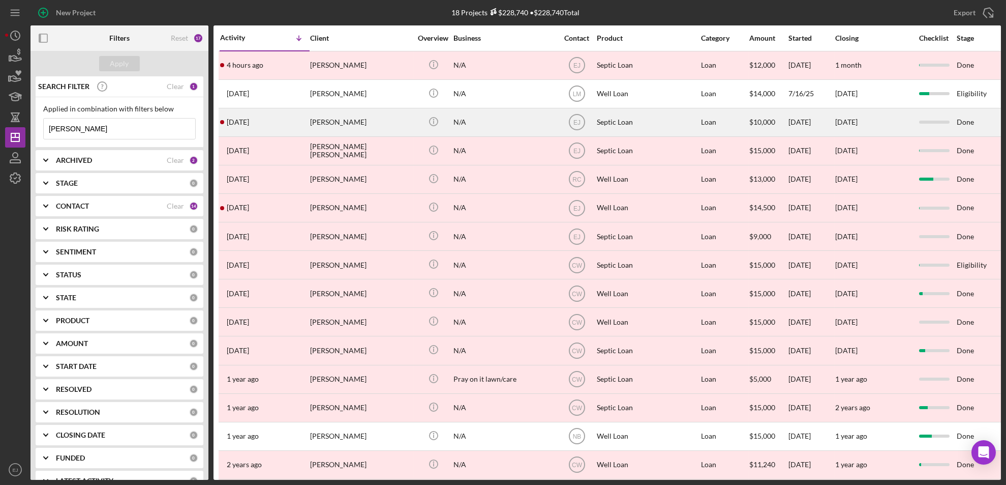
click at [353, 128] on div "[PERSON_NAME]" at bounding box center [361, 122] width 102 height 27
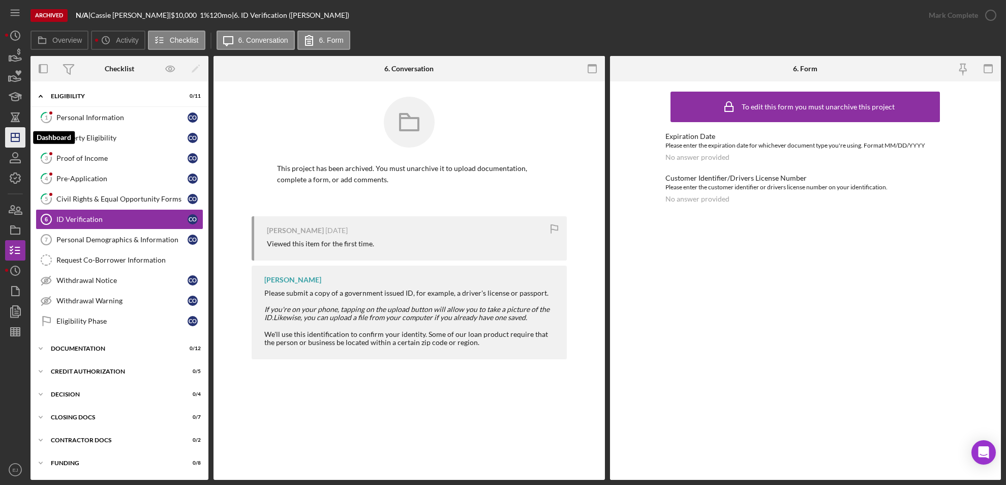
click at [10, 138] on icon "Icon/Dashboard" at bounding box center [15, 137] width 25 height 25
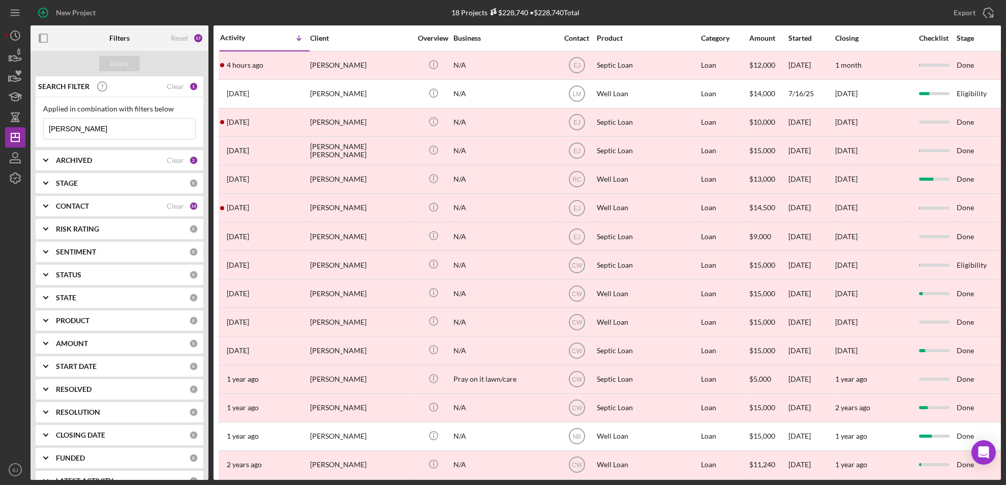
click at [128, 130] on input "[PERSON_NAME]" at bounding box center [120, 128] width 152 height 20
type input "B"
click at [112, 61] on div "Apply" at bounding box center [119, 63] width 19 height 15
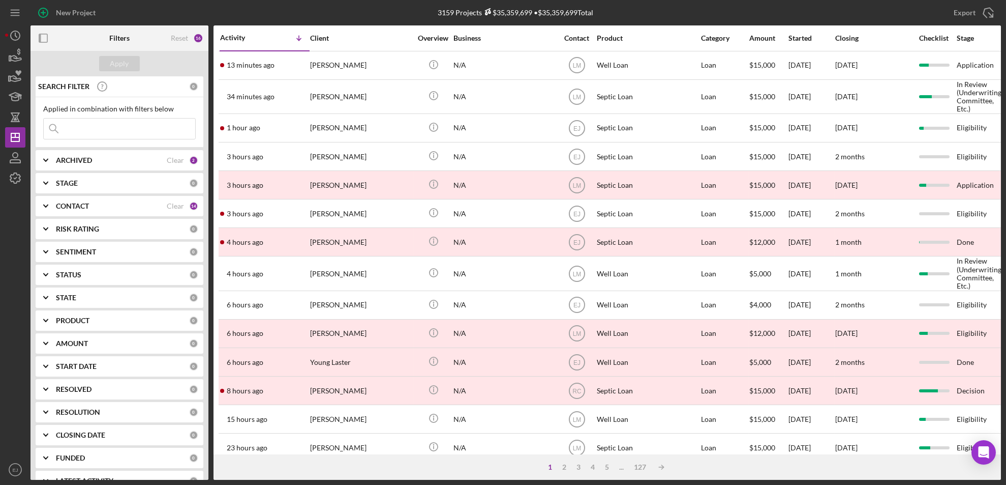
click at [71, 161] on b "ARCHIVED" at bounding box center [74, 160] width 36 height 8
click at [50, 218] on input "Archived" at bounding box center [49, 218] width 10 height 10
checkbox input "false"
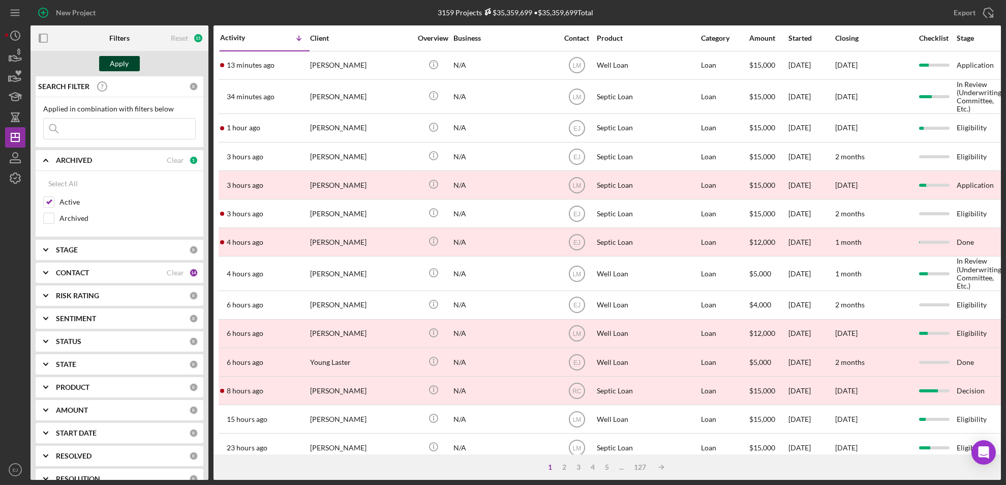
click at [133, 57] on button "Apply" at bounding box center [119, 63] width 41 height 15
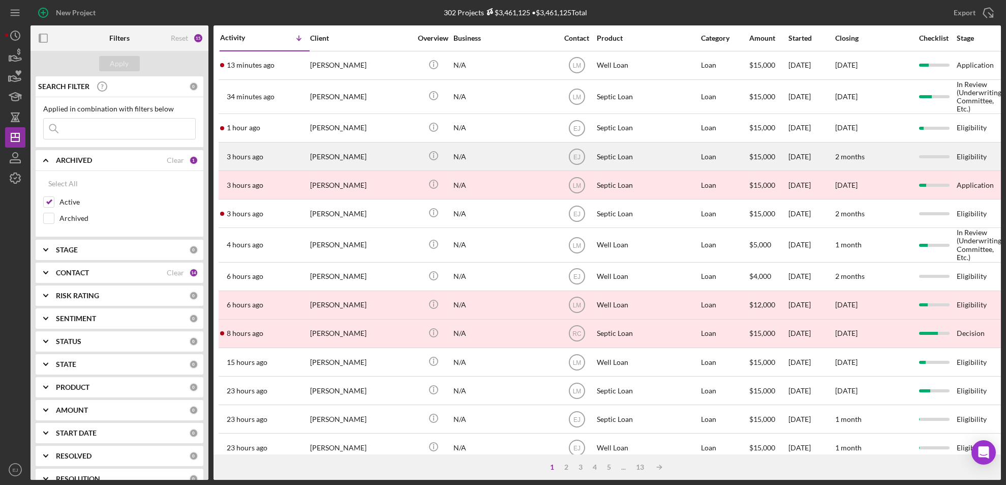
click at [379, 160] on div "[PERSON_NAME]" at bounding box center [361, 156] width 102 height 27
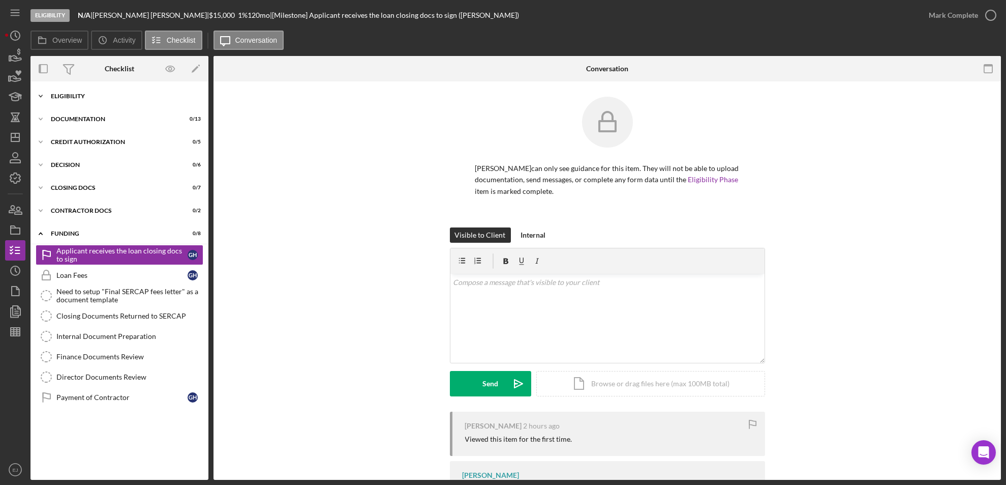
click at [65, 95] on div "Eligibility" at bounding box center [123, 96] width 145 height 6
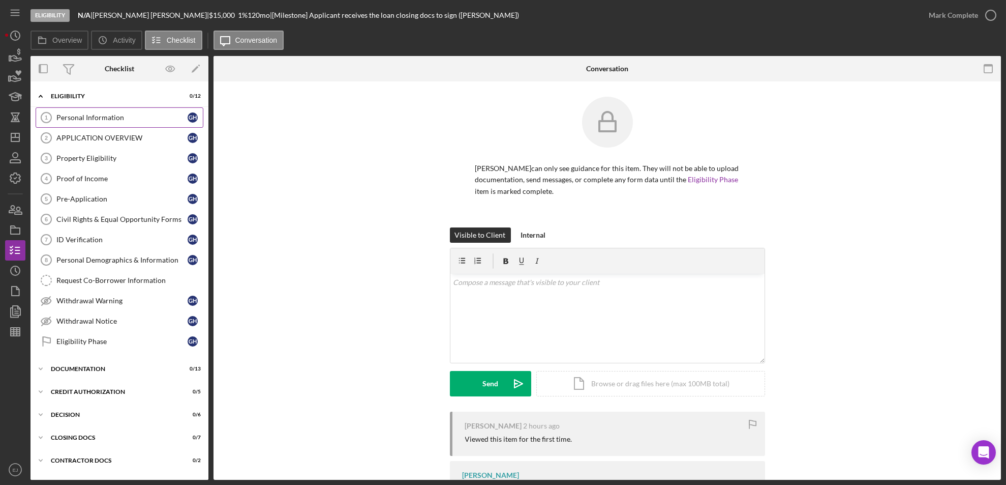
click at [82, 118] on div "Personal Information" at bounding box center [121, 117] width 131 height 8
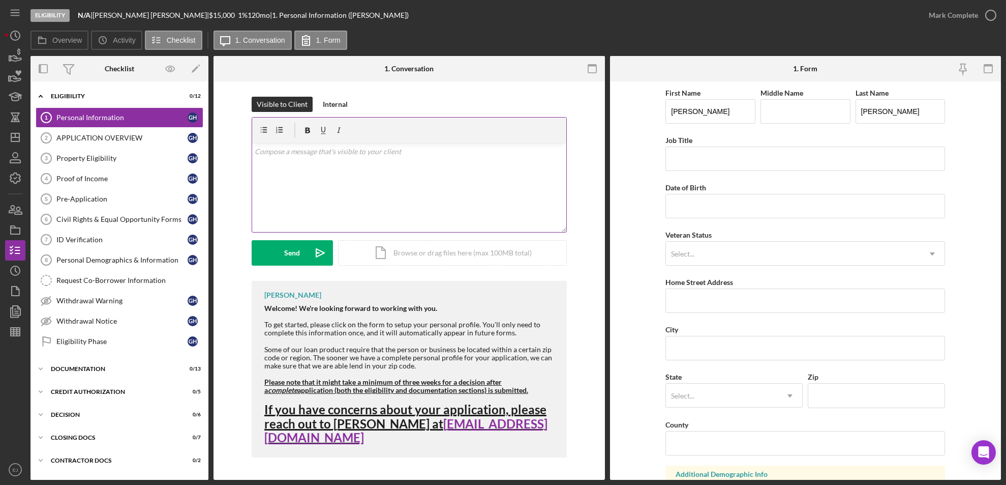
click at [406, 170] on div "v Color teal Color pink Remove color Add row above Add row below Add column bef…" at bounding box center [409, 187] width 314 height 89
click at [256, 150] on p "Due to inactivity, your application will be withdrawn and archived. If you want…" at bounding box center [409, 157] width 309 height 23
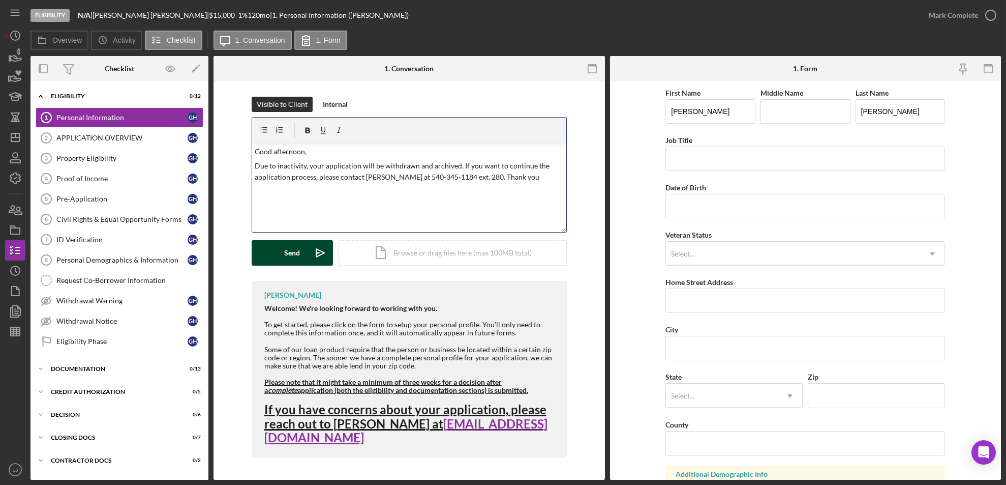
click at [281, 254] on button "Send Icon/icon-invite-send" at bounding box center [292, 252] width 81 height 25
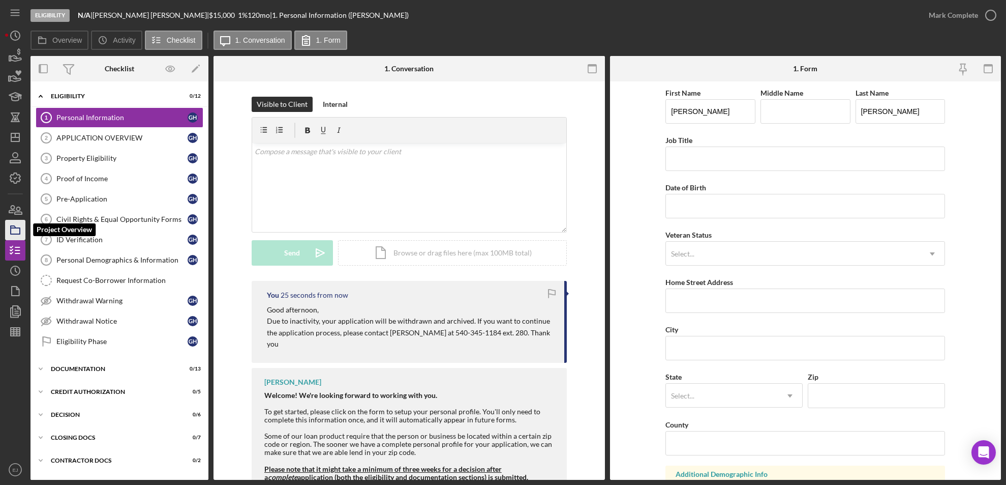
click at [7, 235] on icon "button" at bounding box center [15, 229] width 25 height 25
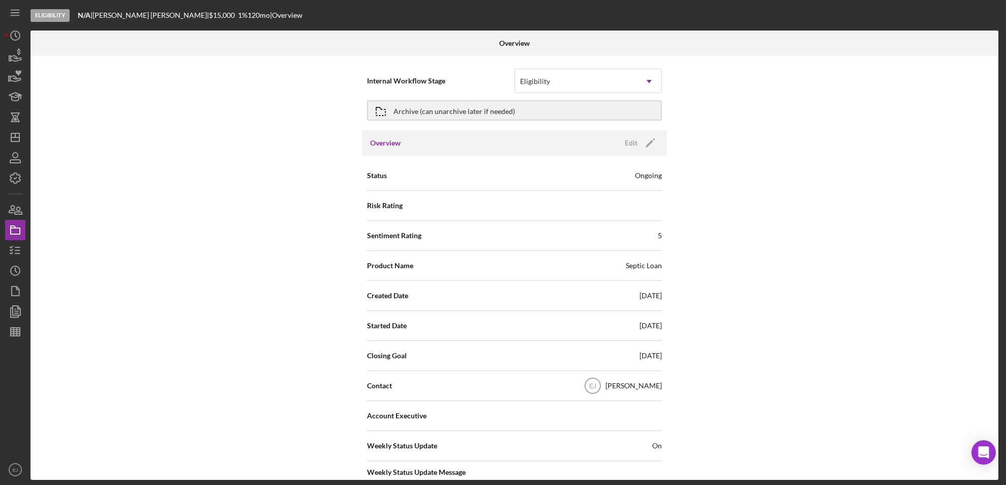
click at [999, 441] on div "Overview Internal Workflow Stage Eligibility Icon/Dropdown Arrow Archive (can u…" at bounding box center [516, 255] width 971 height 449
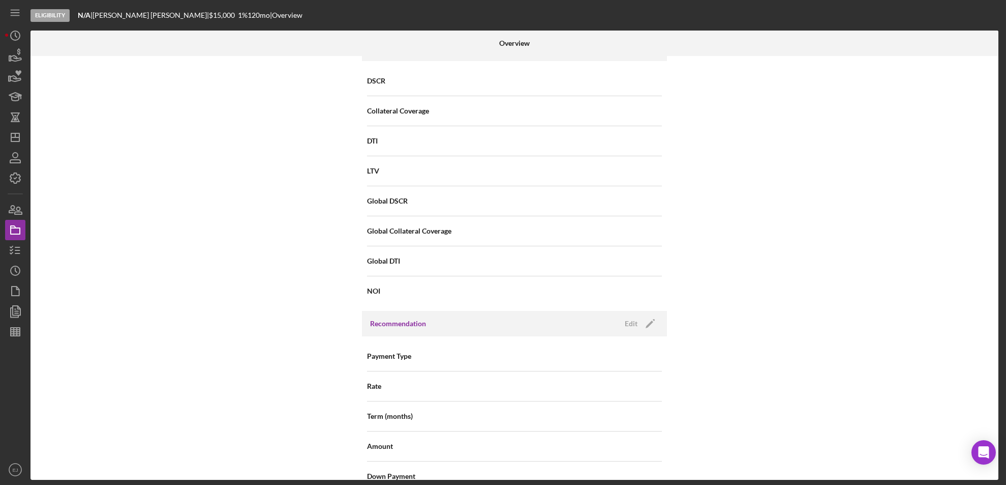
scroll to position [1087, 0]
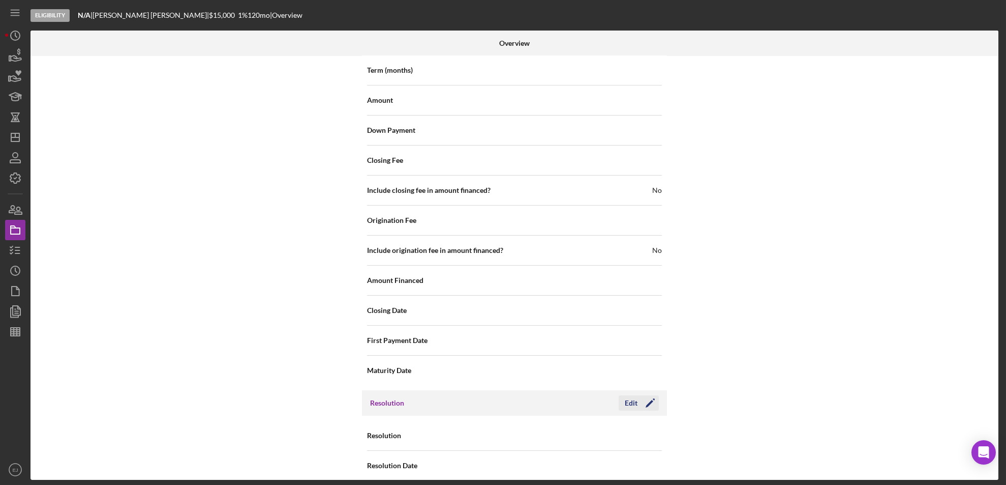
click at [643, 398] on icon "Icon/Edit" at bounding box center [650, 402] width 25 height 25
click at [652, 428] on icon "Icon/Dropdown Arrow" at bounding box center [649, 436] width 24 height 24
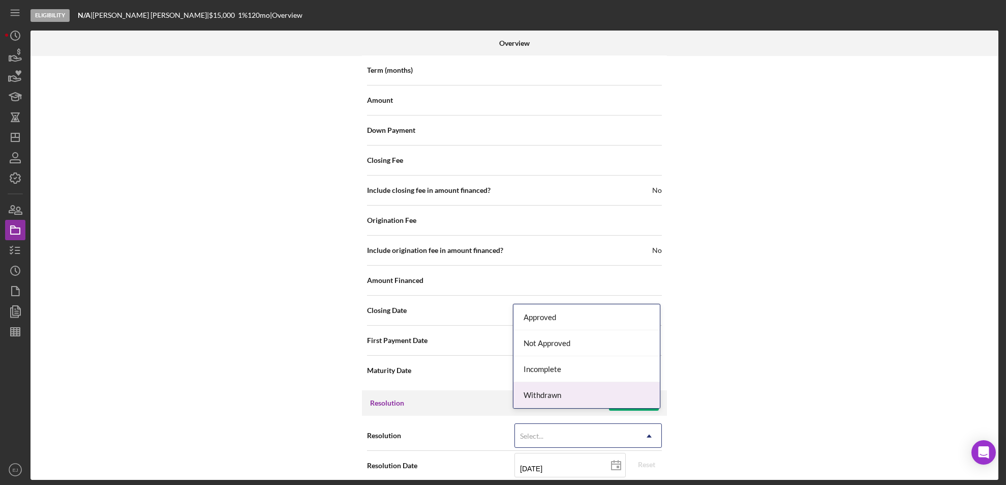
click at [642, 400] on div "Withdrawn" at bounding box center [586, 395] width 146 height 26
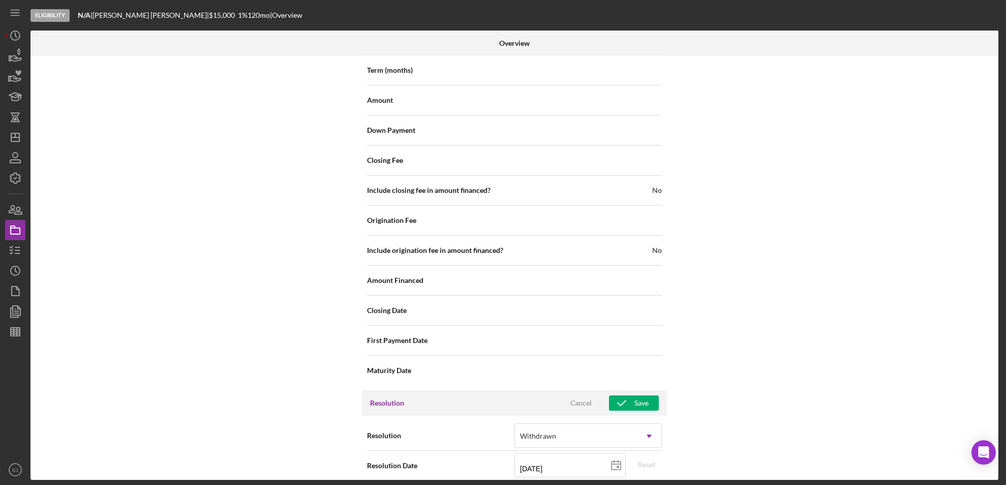
click at [646, 474] on div "Internal Workflow Stage Eligibility Icon/Dropdown Arrow Archive (can unarchive …" at bounding box center [515, 268] width 968 height 424
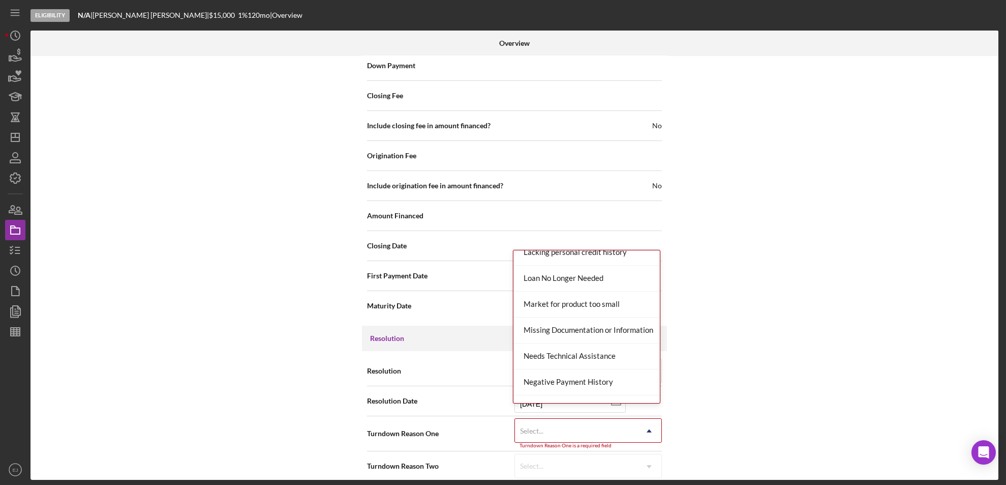
scroll to position [666, 0]
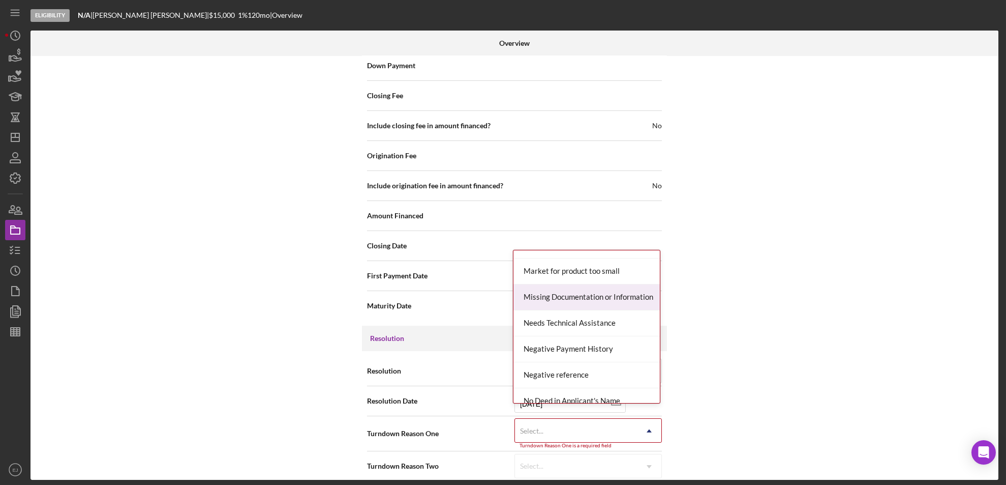
click at [611, 294] on div "Missing Documentation or Information" at bounding box center [586, 297] width 146 height 26
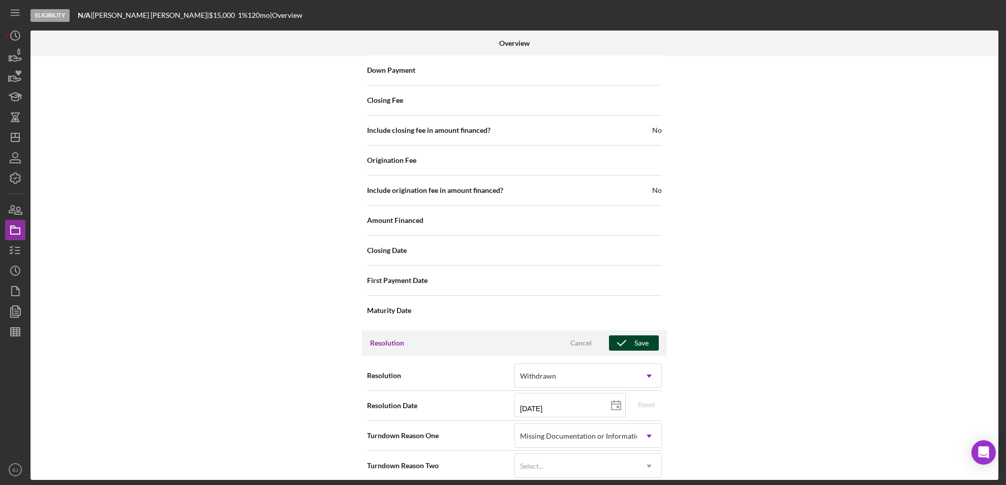
click at [649, 335] on button "Save" at bounding box center [634, 342] width 50 height 15
click at [995, 90] on div "Internal Workflow Stage Eligibility Icon/Dropdown Arrow Archive (can unarchive …" at bounding box center [515, 268] width 968 height 424
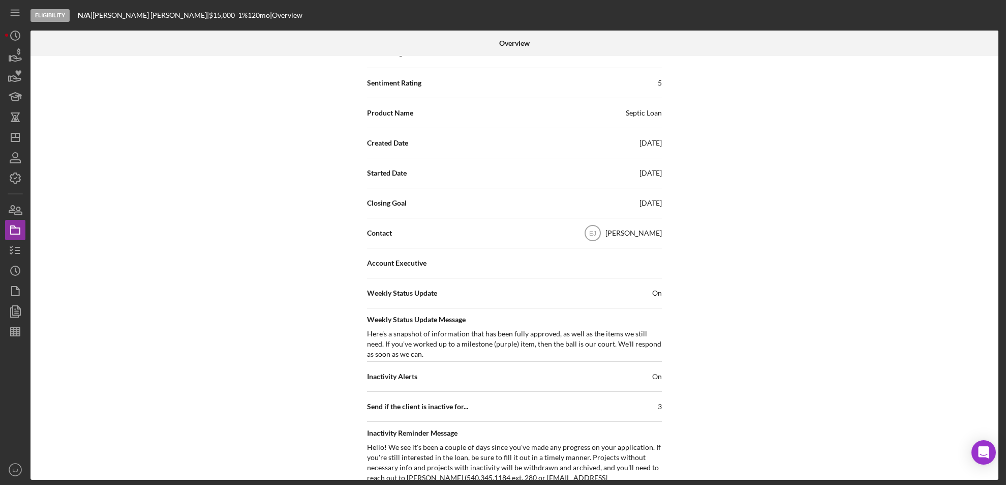
scroll to position [0, 0]
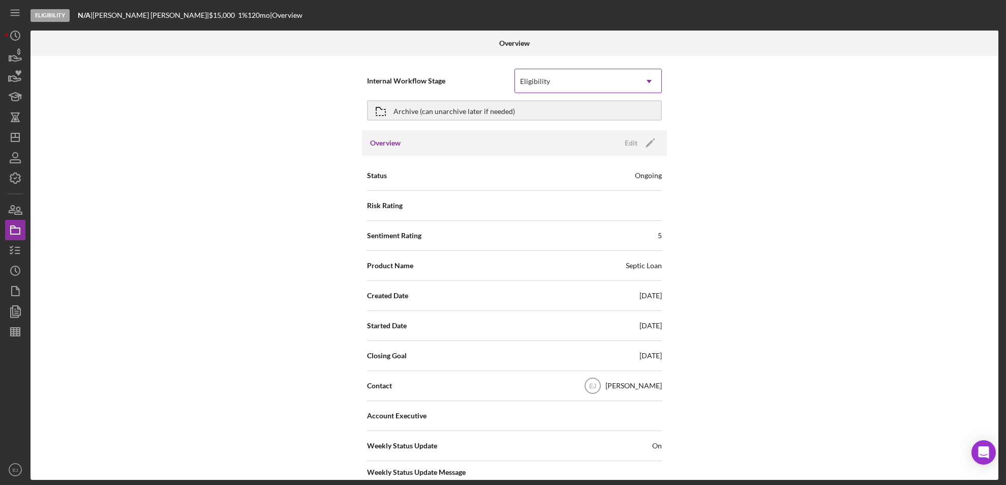
click at [648, 77] on icon "Icon/Dropdown Arrow" at bounding box center [649, 81] width 24 height 24
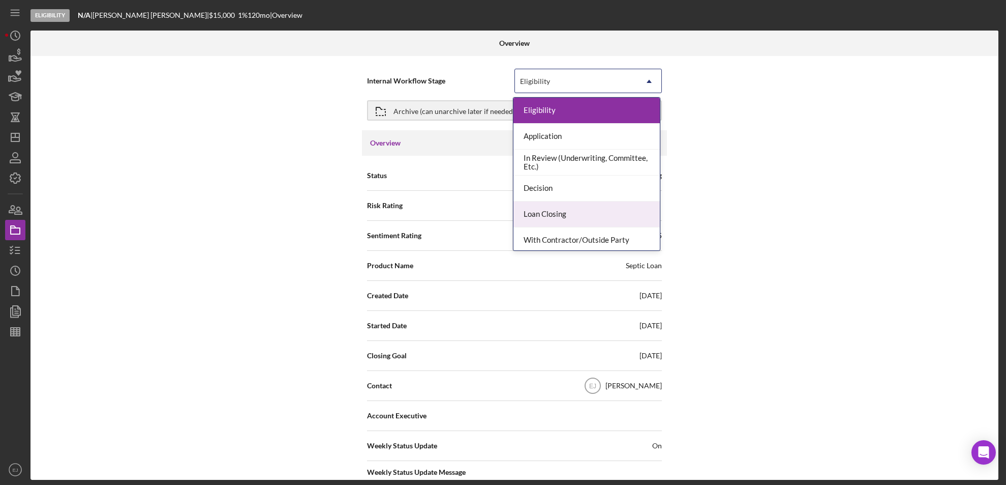
scroll to position [80, 0]
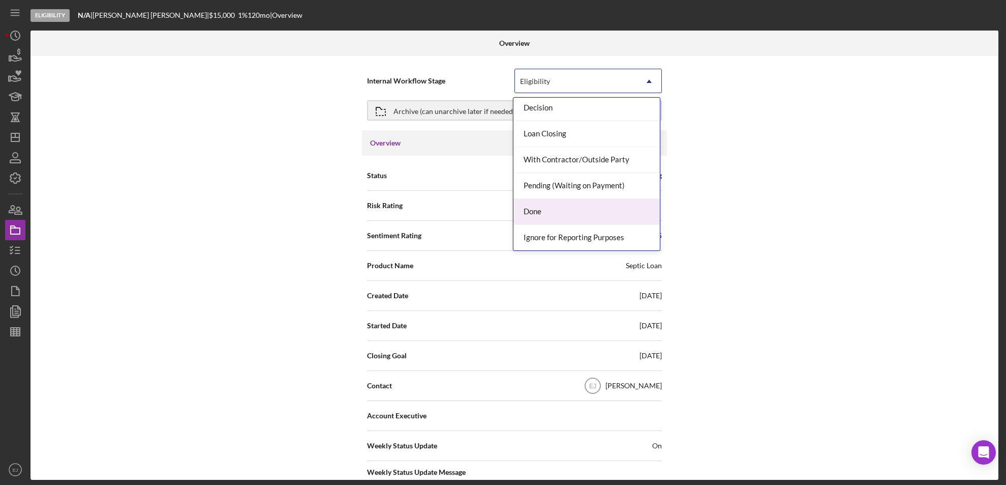
click at [633, 217] on div "Done" at bounding box center [586, 212] width 146 height 26
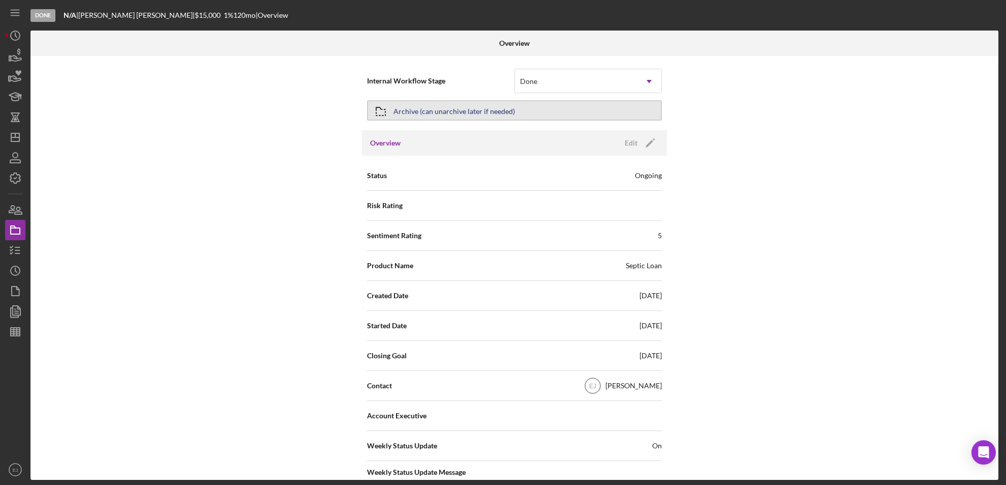
click at [390, 109] on icon "button" at bounding box center [380, 111] width 25 height 25
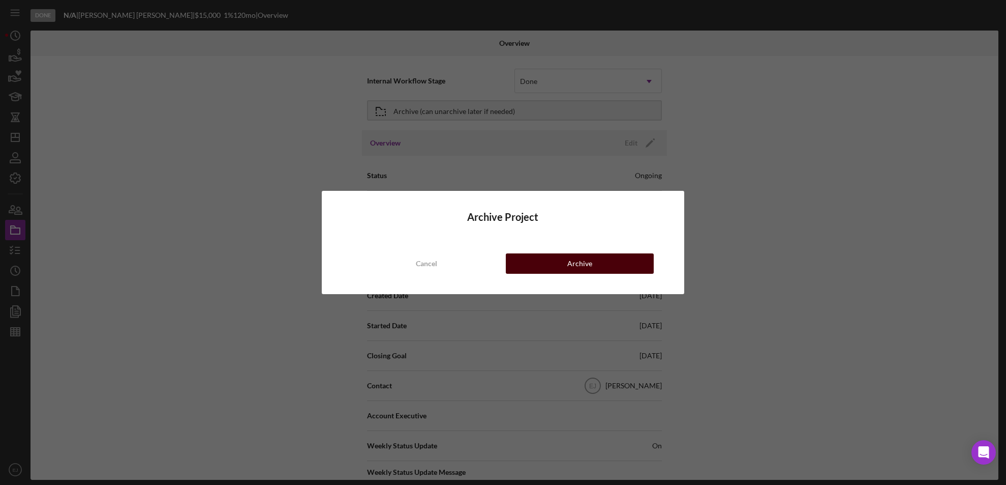
click at [535, 262] on button "Archive" at bounding box center [580, 263] width 148 height 20
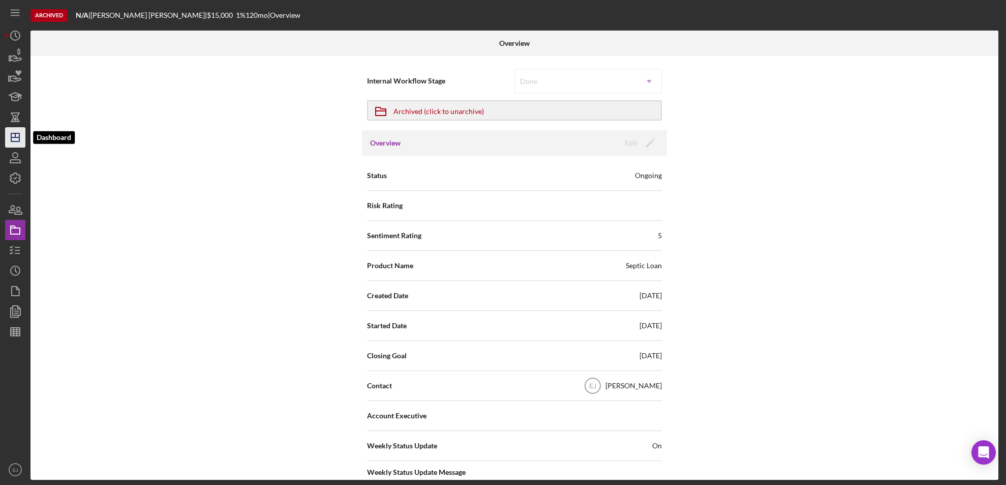
click at [6, 133] on icon "Icon/Dashboard" at bounding box center [15, 137] width 25 height 25
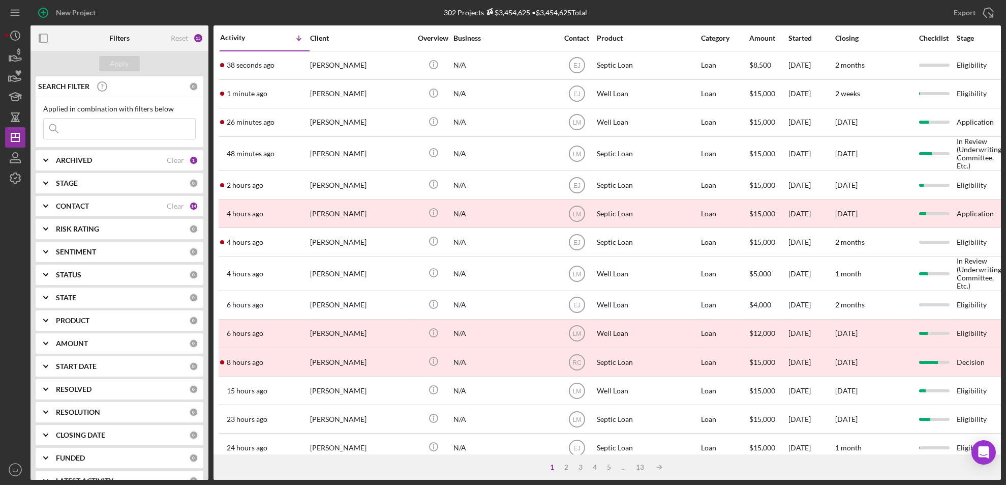
click at [78, 154] on div "ARCHIVED Clear 1" at bounding box center [127, 160] width 142 height 20
click at [78, 156] on b "ARCHIVED" at bounding box center [74, 160] width 36 height 8
click at [45, 205] on icon "Icon/Expander" at bounding box center [45, 205] width 25 height 25
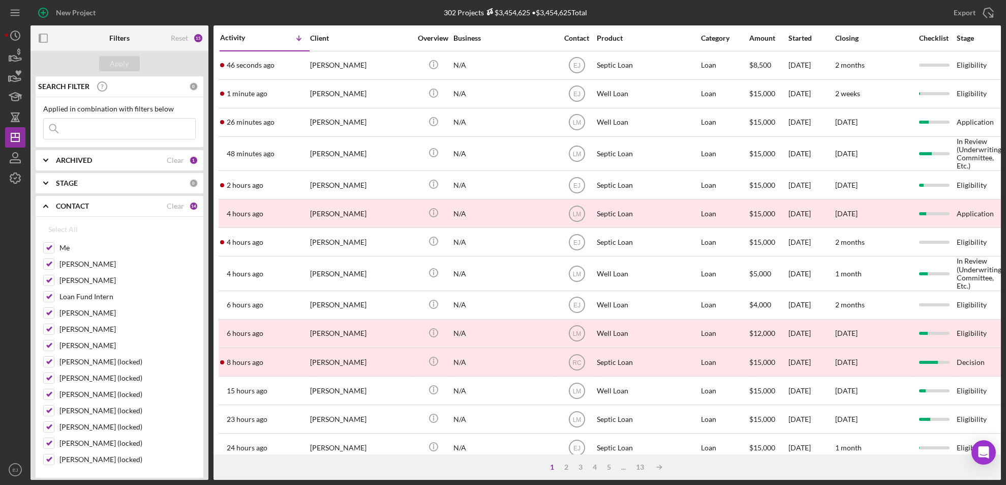
click at [46, 185] on icon "Icon/Expander" at bounding box center [45, 182] width 25 height 25
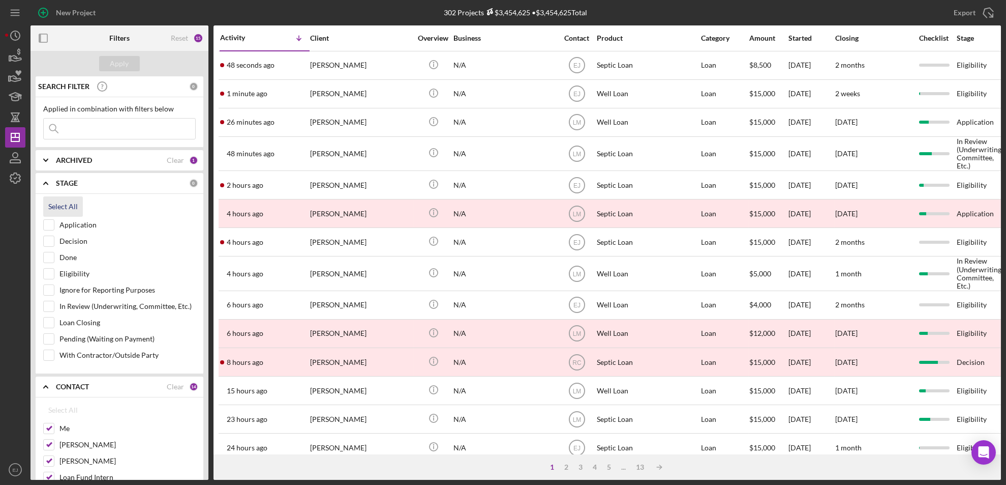
click at [56, 205] on div "Select All" at bounding box center [62, 206] width 29 height 20
checkbox input "true"
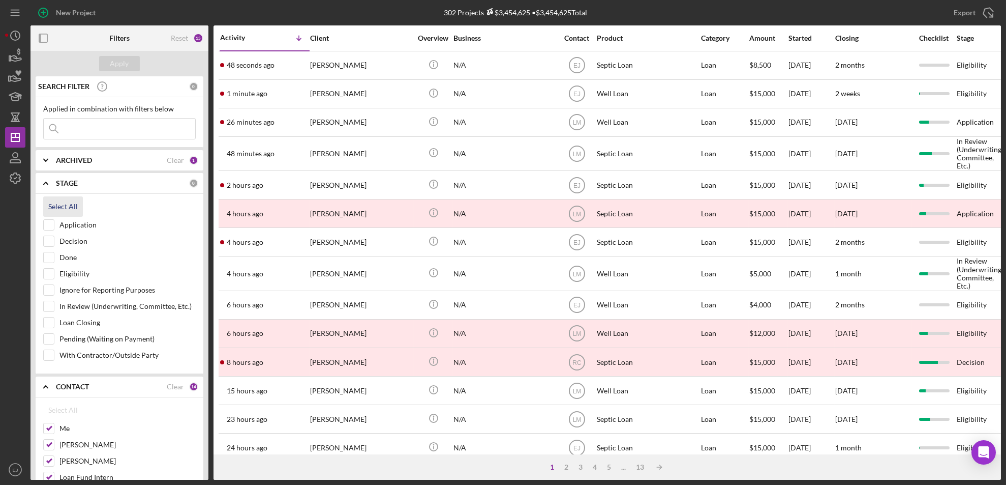
checkbox input "true"
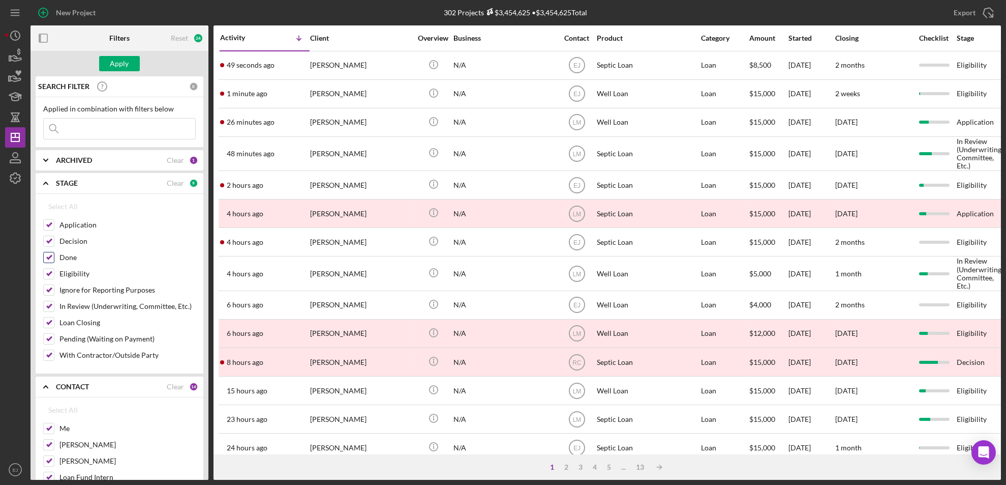
click at [52, 260] on input "Done" at bounding box center [49, 257] width 10 height 10
checkbox input "false"
click at [123, 62] on div "Apply" at bounding box center [119, 63] width 19 height 15
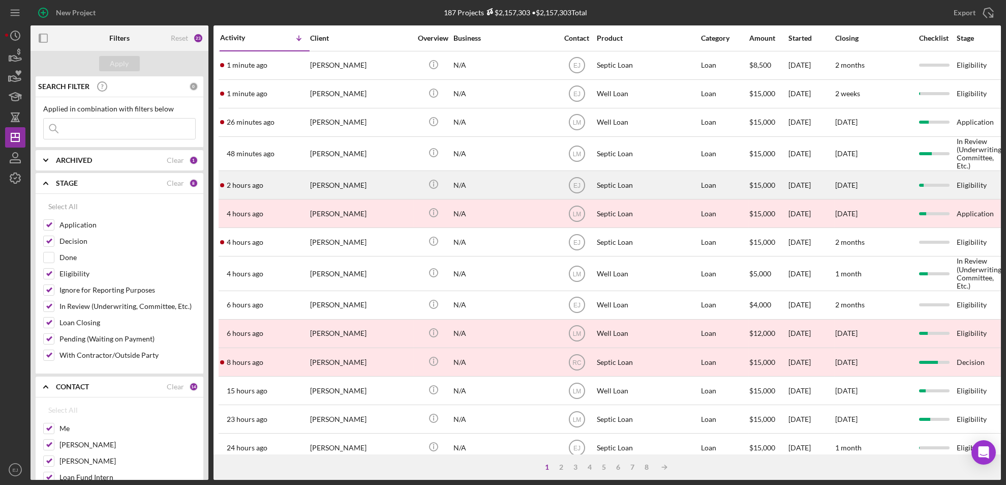
click at [347, 187] on div "[PERSON_NAME]" at bounding box center [361, 184] width 102 height 27
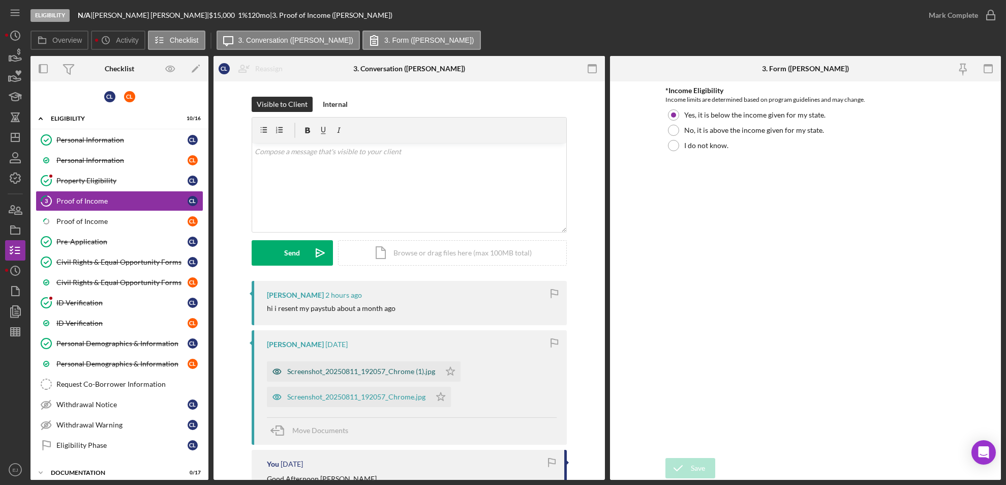
click at [309, 368] on div "Screenshot_20250811_192057_Chrome (1).jpg" at bounding box center [361, 371] width 148 height 8
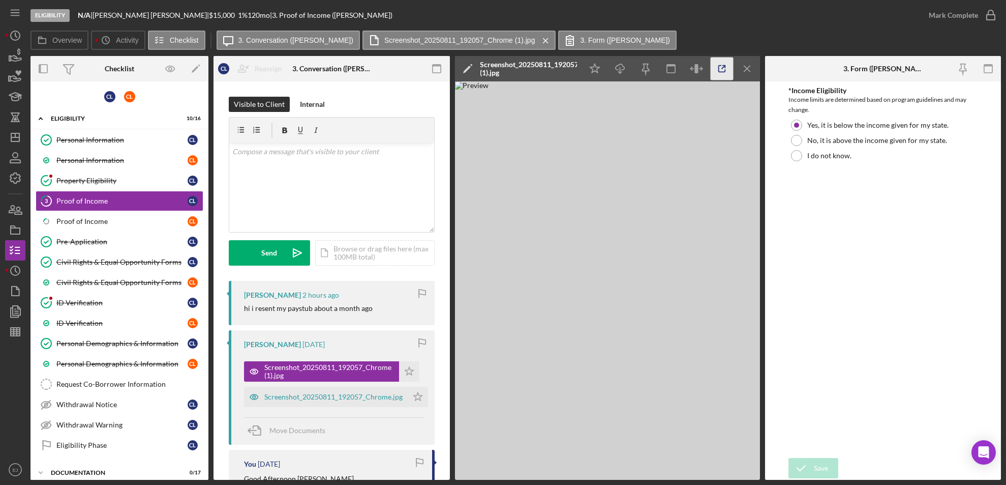
click at [722, 59] on icon "button" at bounding box center [721, 68] width 23 height 23
click at [309, 108] on div "Internal" at bounding box center [312, 104] width 25 height 15
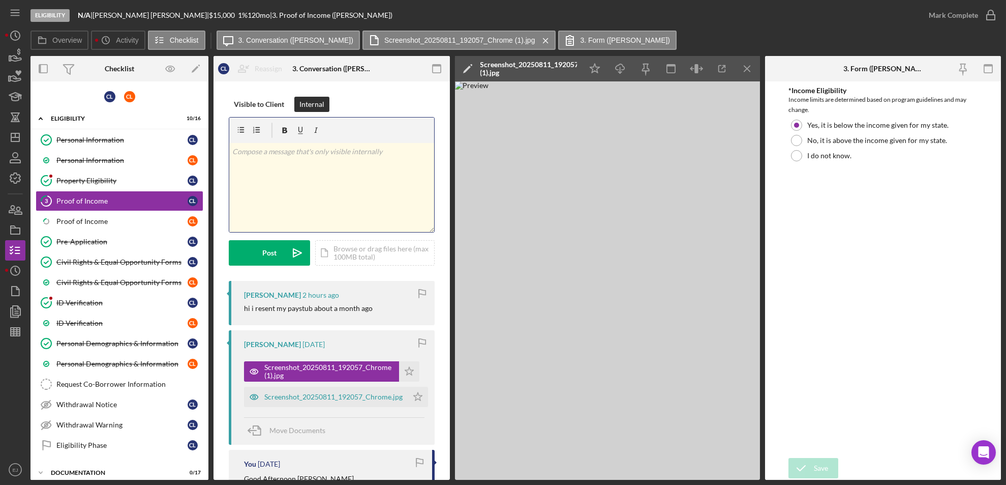
click at [276, 161] on div "v Color teal Color pink Remove color Add row above Add row below Add column bef…" at bounding box center [331, 187] width 205 height 89
click at [229, 148] on div "v Color teal Color pink Remove color Add row above Add row below Add column bef…" at bounding box center [331, 187] width 205 height 89
click at [337, 151] on p "Gross Yearly-$47,026.20" at bounding box center [331, 151] width 199 height 11
click at [278, 270] on div "Visible to Client Internal v Color teal Color pink Remove color Add row above A…" at bounding box center [332, 189] width 206 height 184
click at [274, 259] on div "Post" at bounding box center [269, 252] width 14 height 25
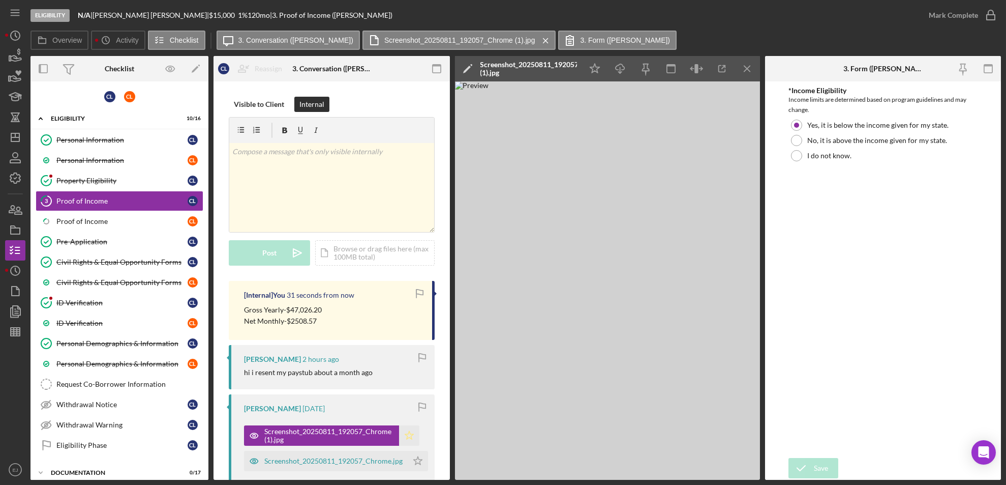
click at [414, 435] on icon "Icon/Star" at bounding box center [409, 435] width 20 height 20
click at [420, 467] on icon "Icon/Star" at bounding box center [418, 460] width 20 height 20
click at [993, 7] on icon "button" at bounding box center [990, 15] width 25 height 25
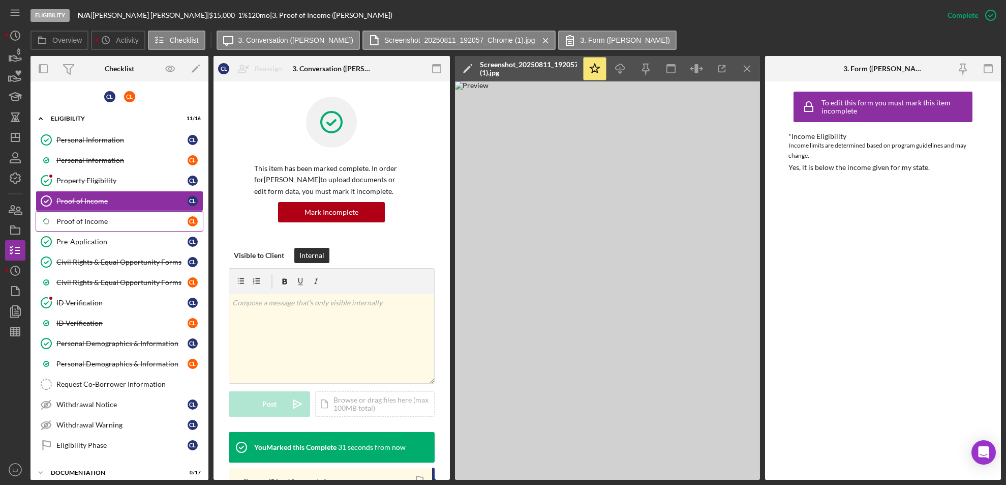
click at [124, 220] on div "Proof of Income" at bounding box center [121, 221] width 131 height 8
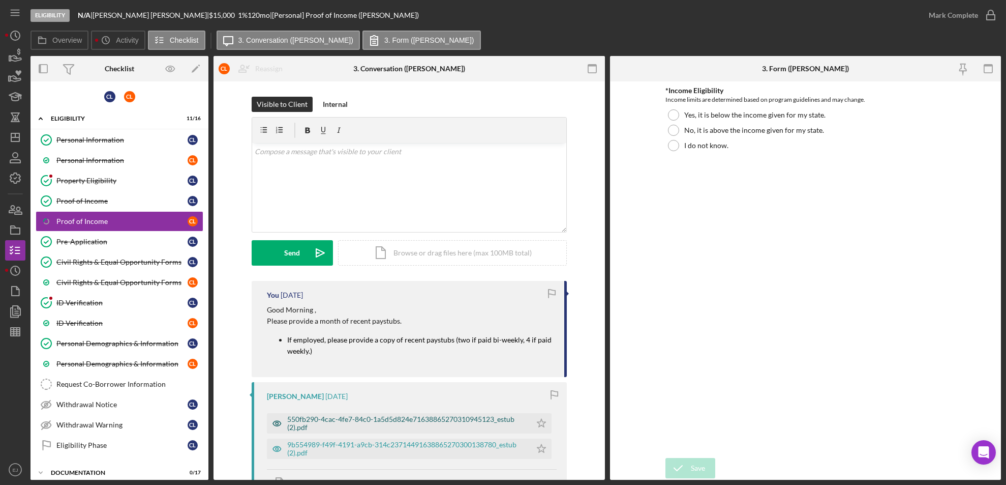
click at [428, 424] on div "550fb290-4cac-4fe7-84c0-1a5d5d824e71638865270310945123_estub (2).pdf" at bounding box center [406, 423] width 239 height 16
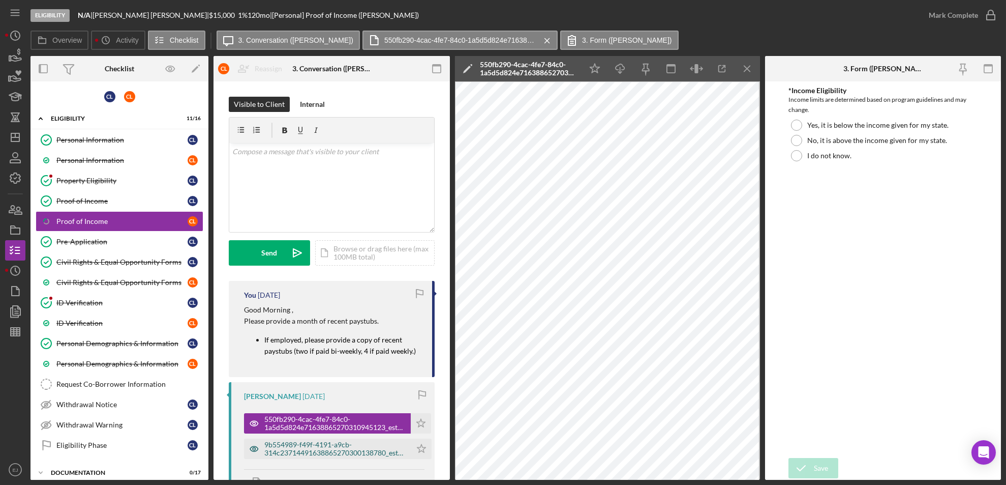
click at [346, 443] on div "9b554989-f49f-4191-a9cb-314c23714491638865270300138780_estub (2).pdf" at bounding box center [335, 448] width 142 height 16
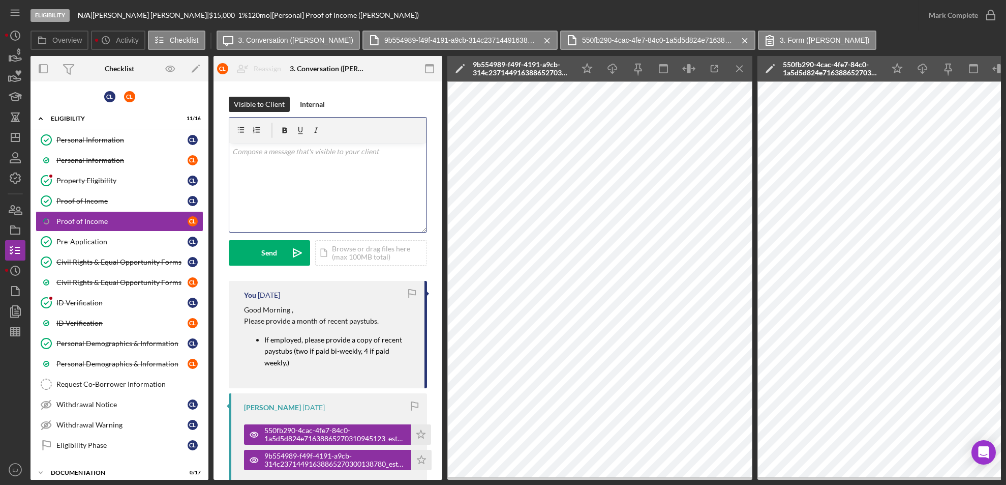
click at [296, 172] on div "v Color teal Color pink Remove color Add row above Add row below Add column bef…" at bounding box center [327, 187] width 197 height 89
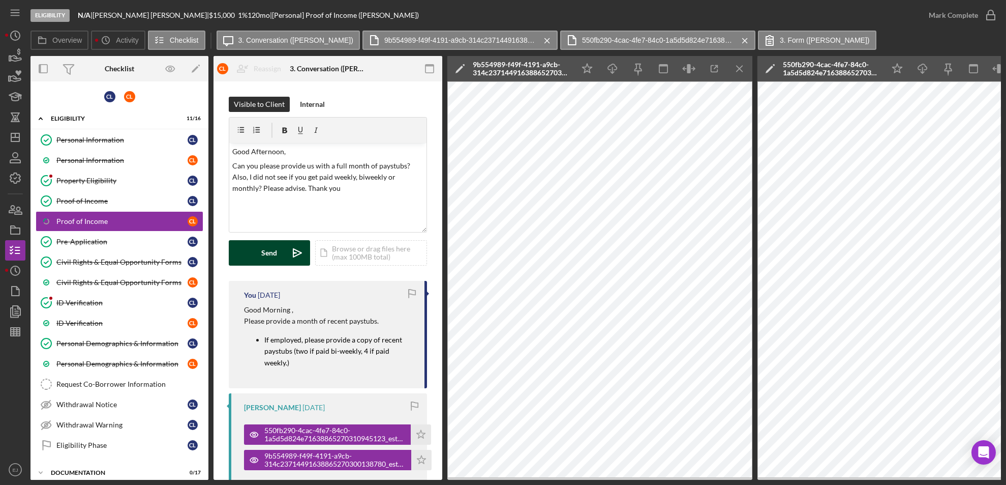
click at [276, 258] on div "Send" at bounding box center [270, 252] width 16 height 25
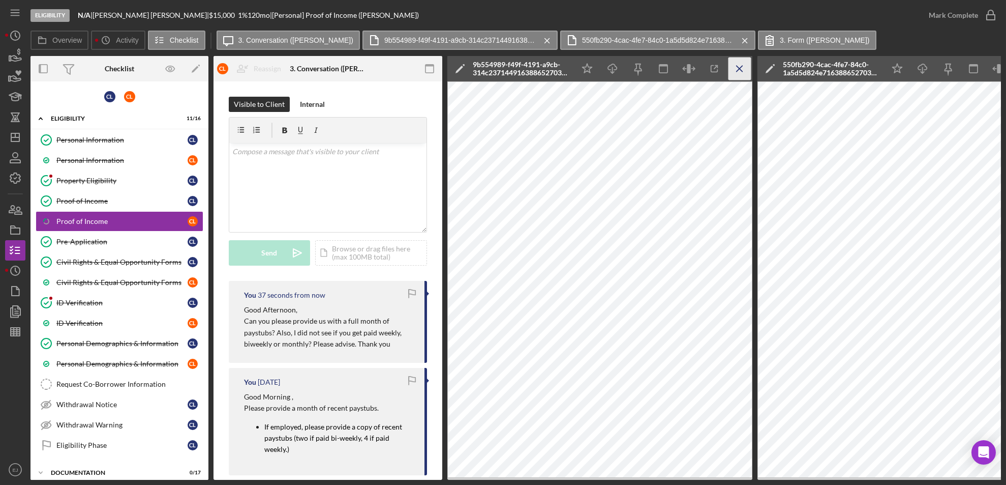
click at [741, 67] on line "button" at bounding box center [740, 69] width 6 height 6
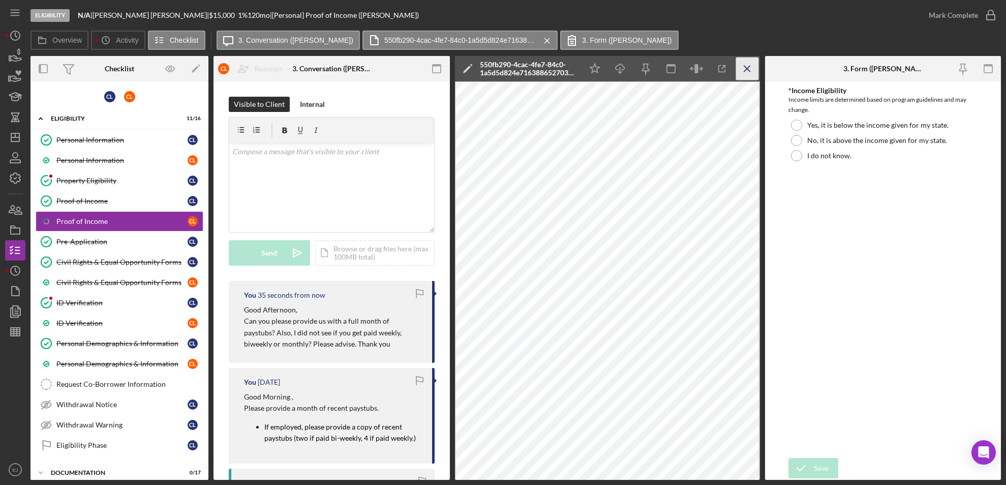
click at [746, 71] on icon "Icon/Menu Close" at bounding box center [747, 68] width 23 height 23
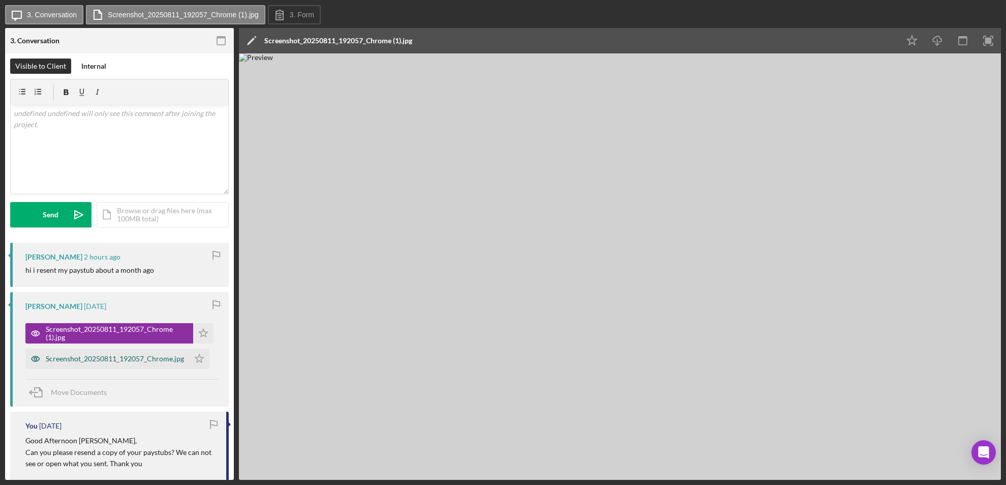
click at [126, 357] on div "Screenshot_20250811_192057_Chrome.jpg" at bounding box center [115, 358] width 138 height 8
